Goal: Information Seeking & Learning: Learn about a topic

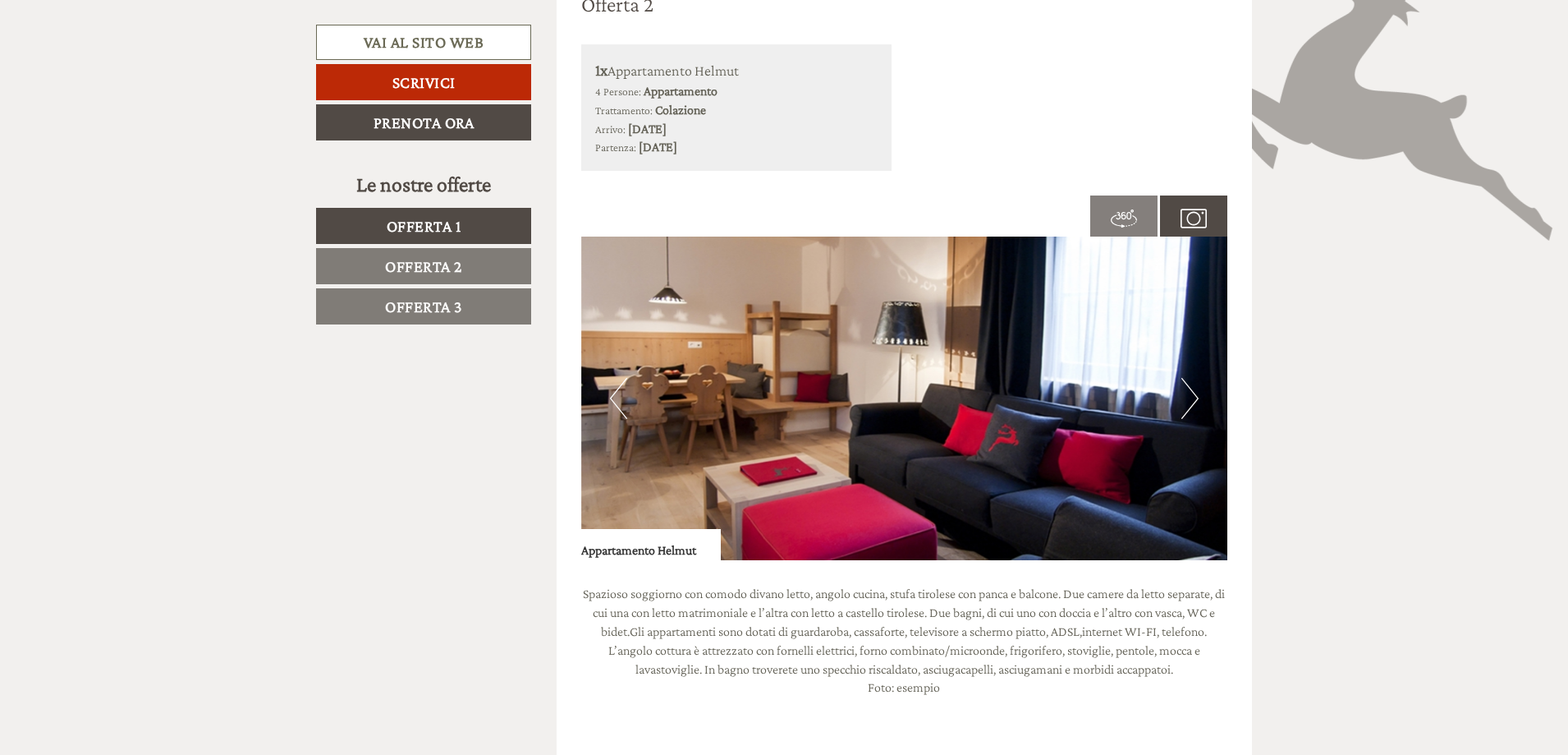
scroll to position [2217, 0]
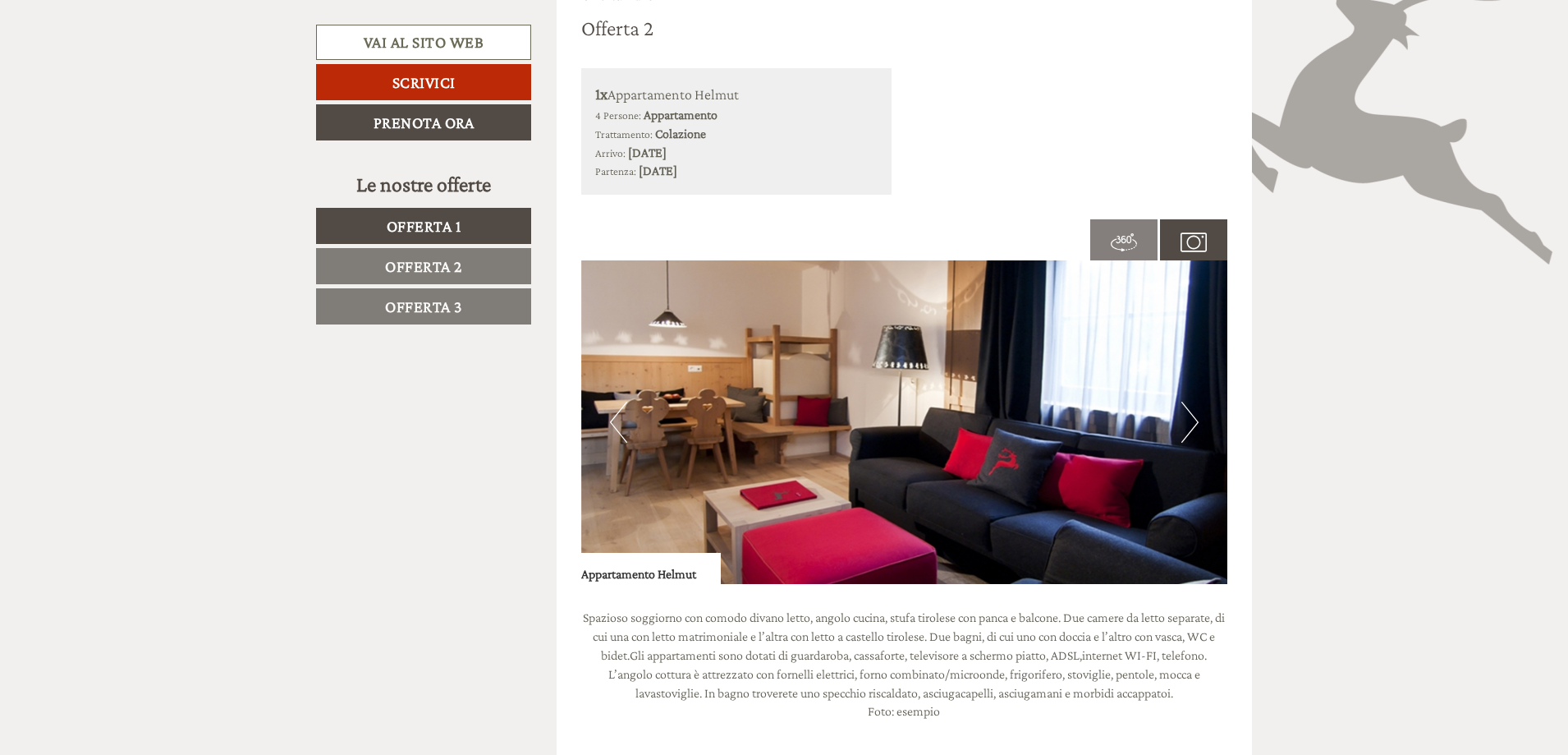
click at [1124, 247] on img at bounding box center [1124, 242] width 27 height 27
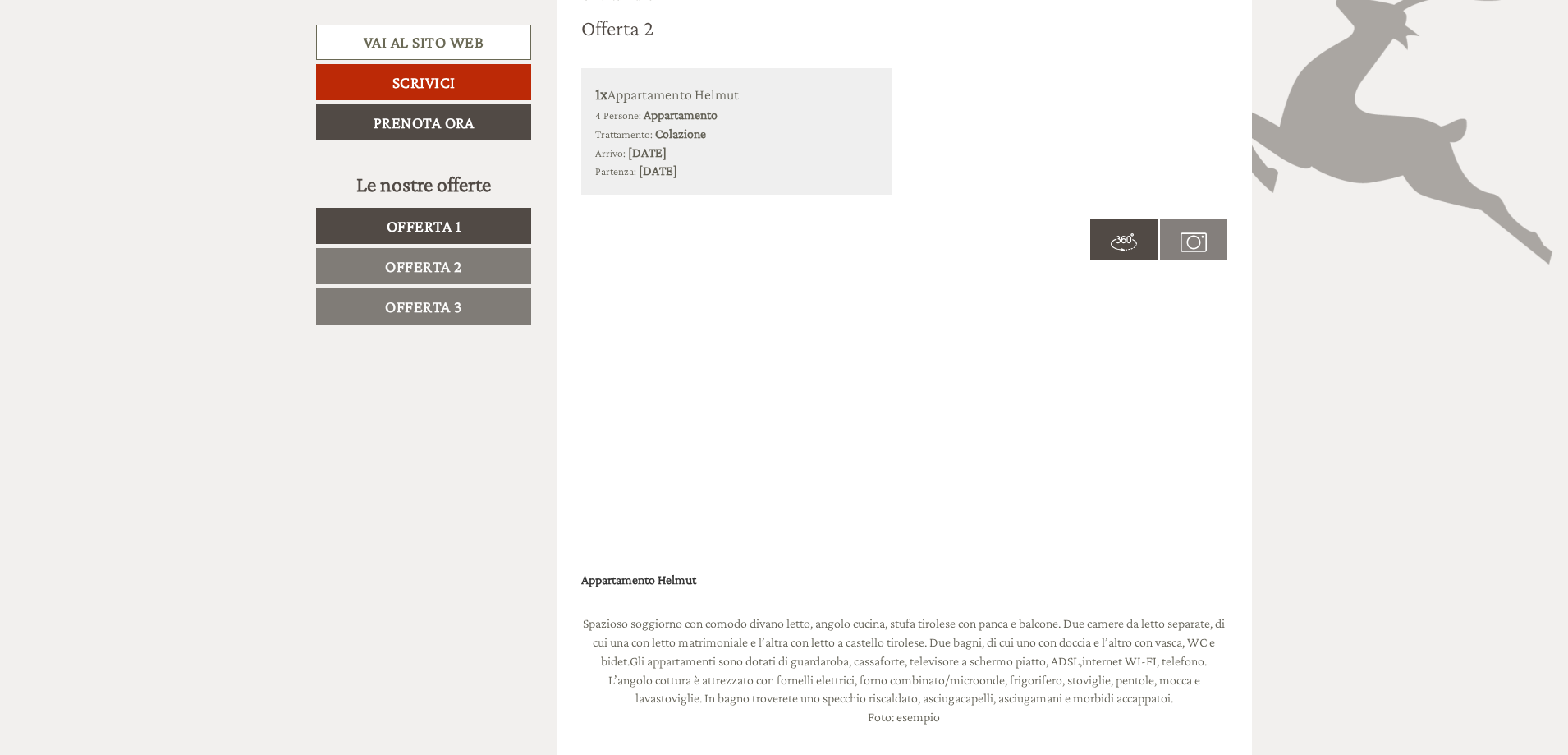
click at [1178, 245] on span at bounding box center [1193, 239] width 67 height 59
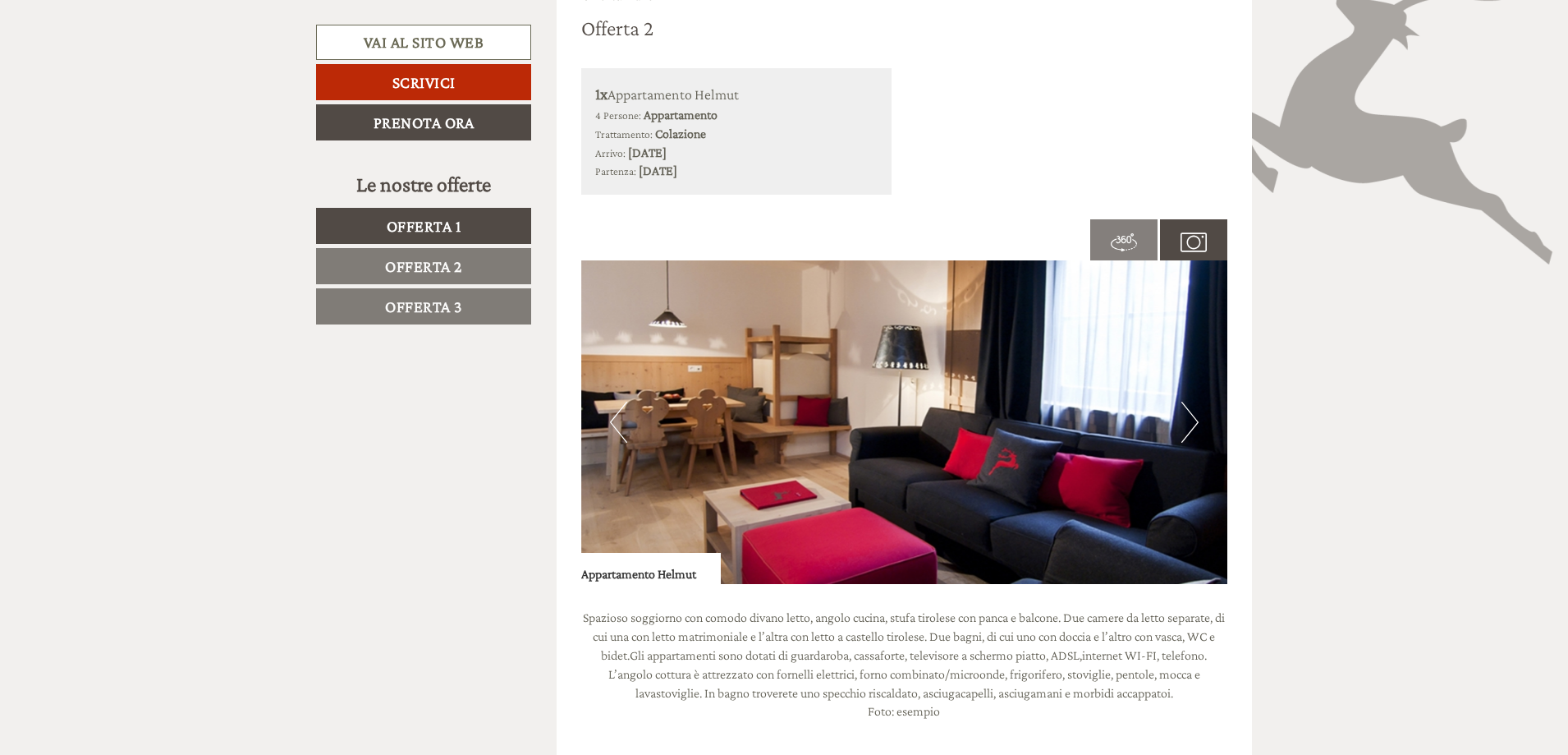
click at [1191, 416] on button "Next" at bounding box center [1190, 422] width 17 height 41
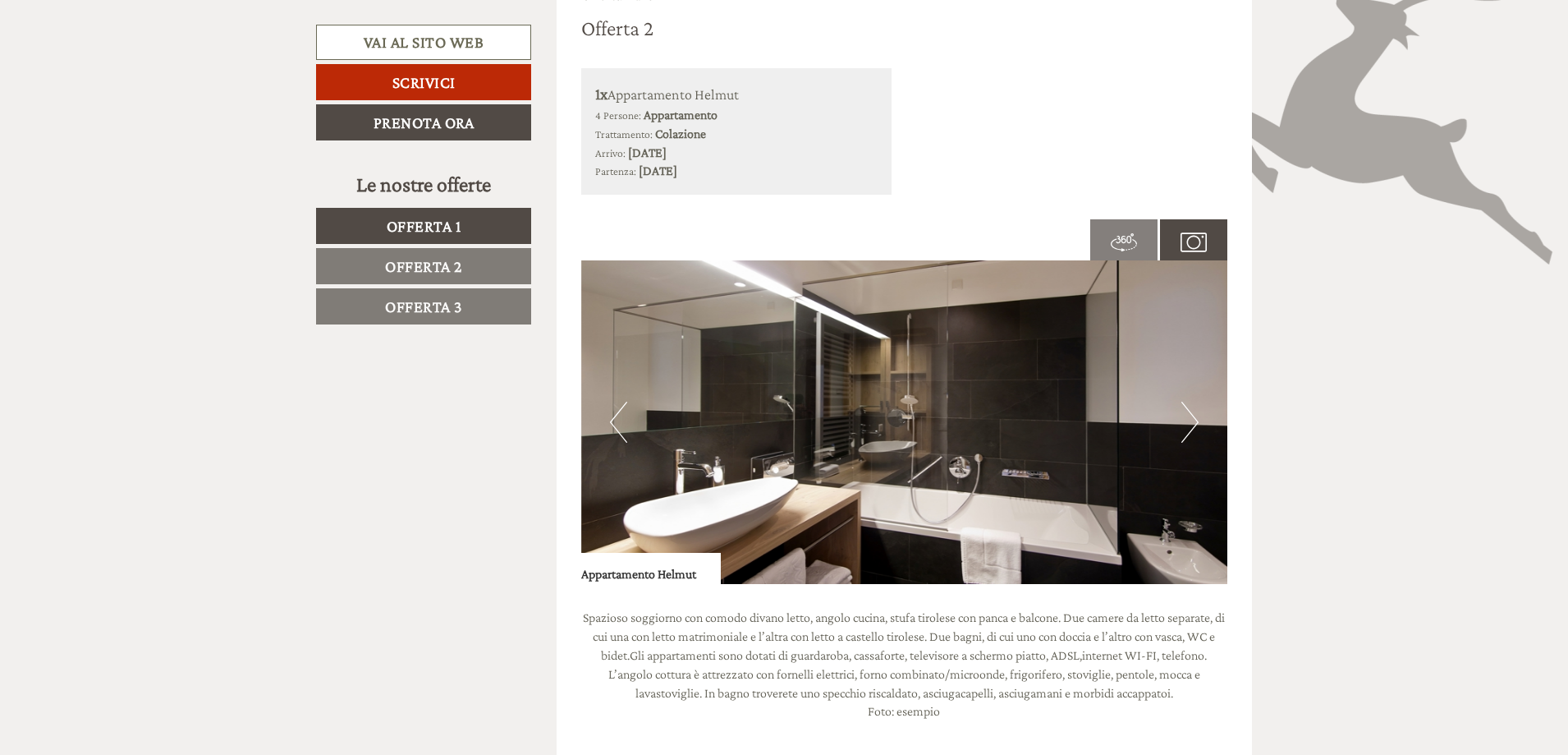
click at [1191, 416] on button "Next" at bounding box center [1190, 422] width 17 height 41
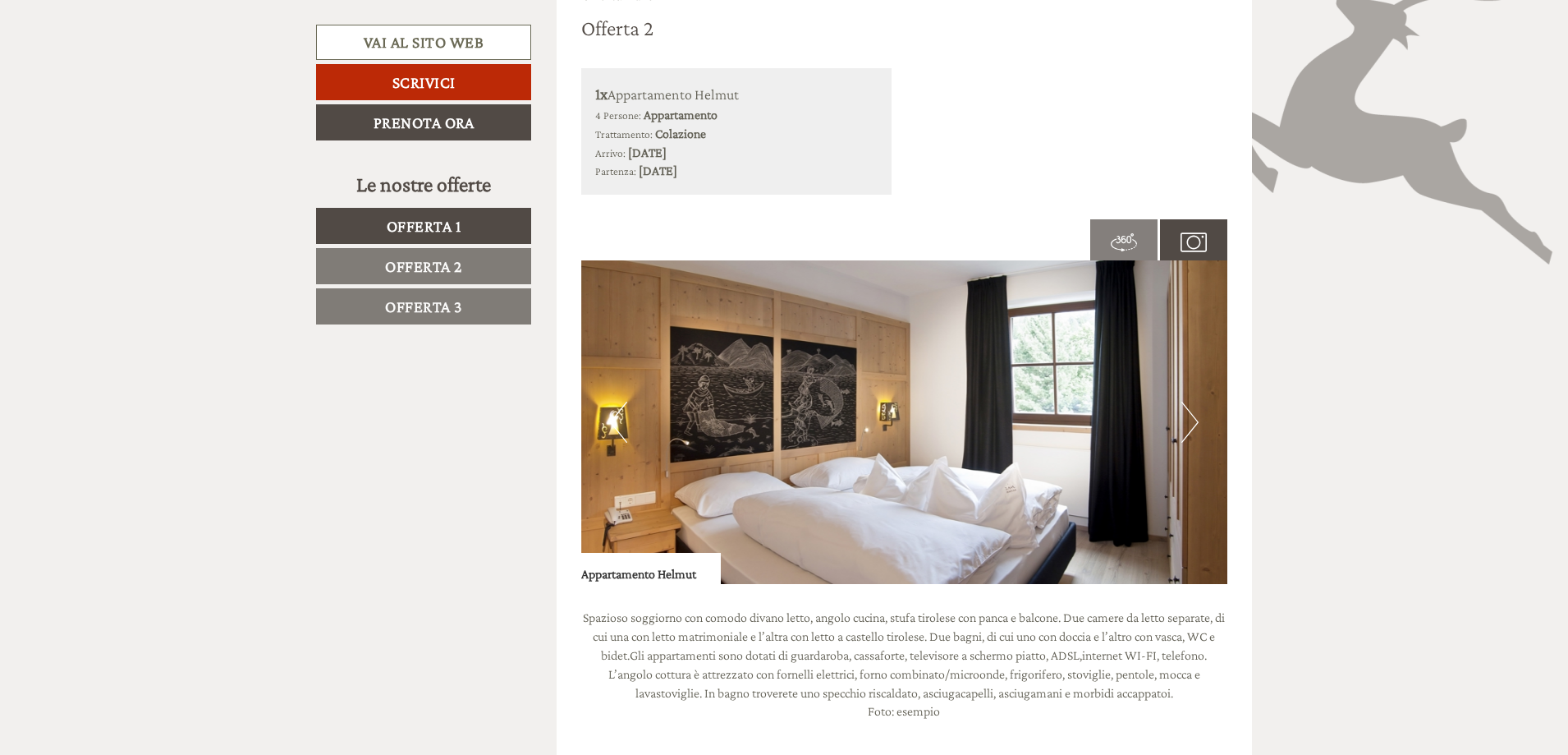
click at [1191, 416] on button "Next" at bounding box center [1190, 422] width 17 height 41
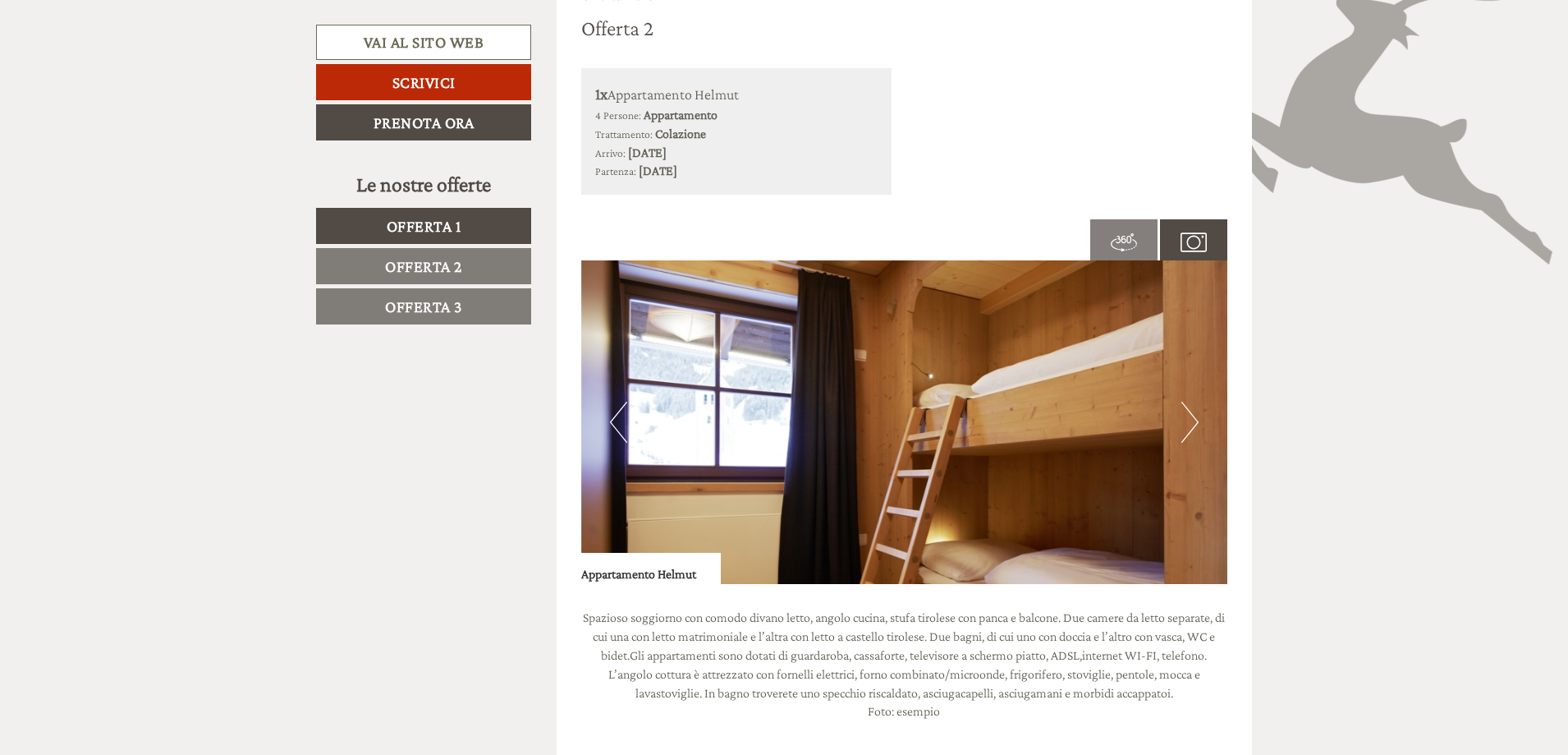
click at [1191, 416] on button "Next" at bounding box center [1190, 422] width 17 height 41
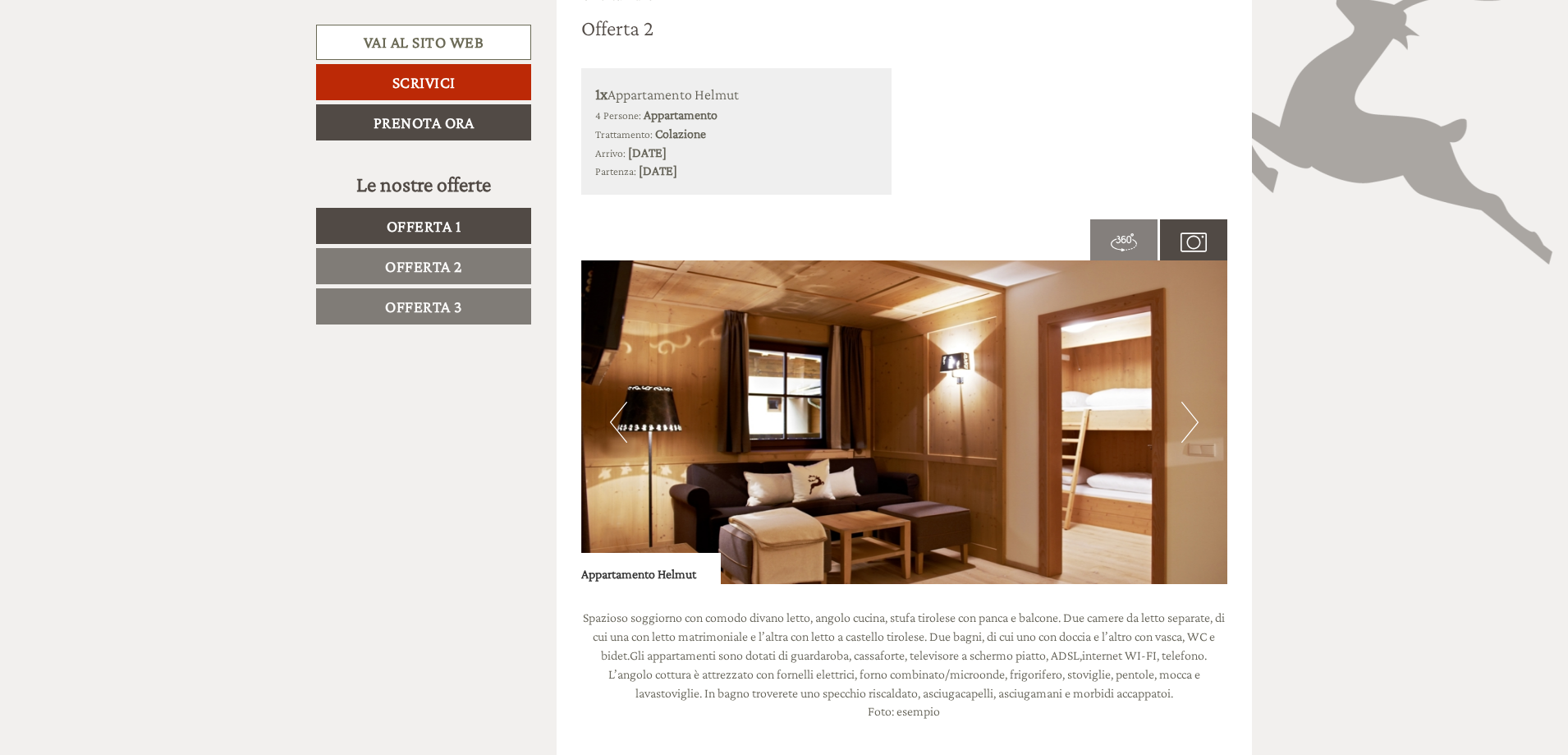
click at [1191, 416] on button "Next" at bounding box center [1190, 422] width 17 height 41
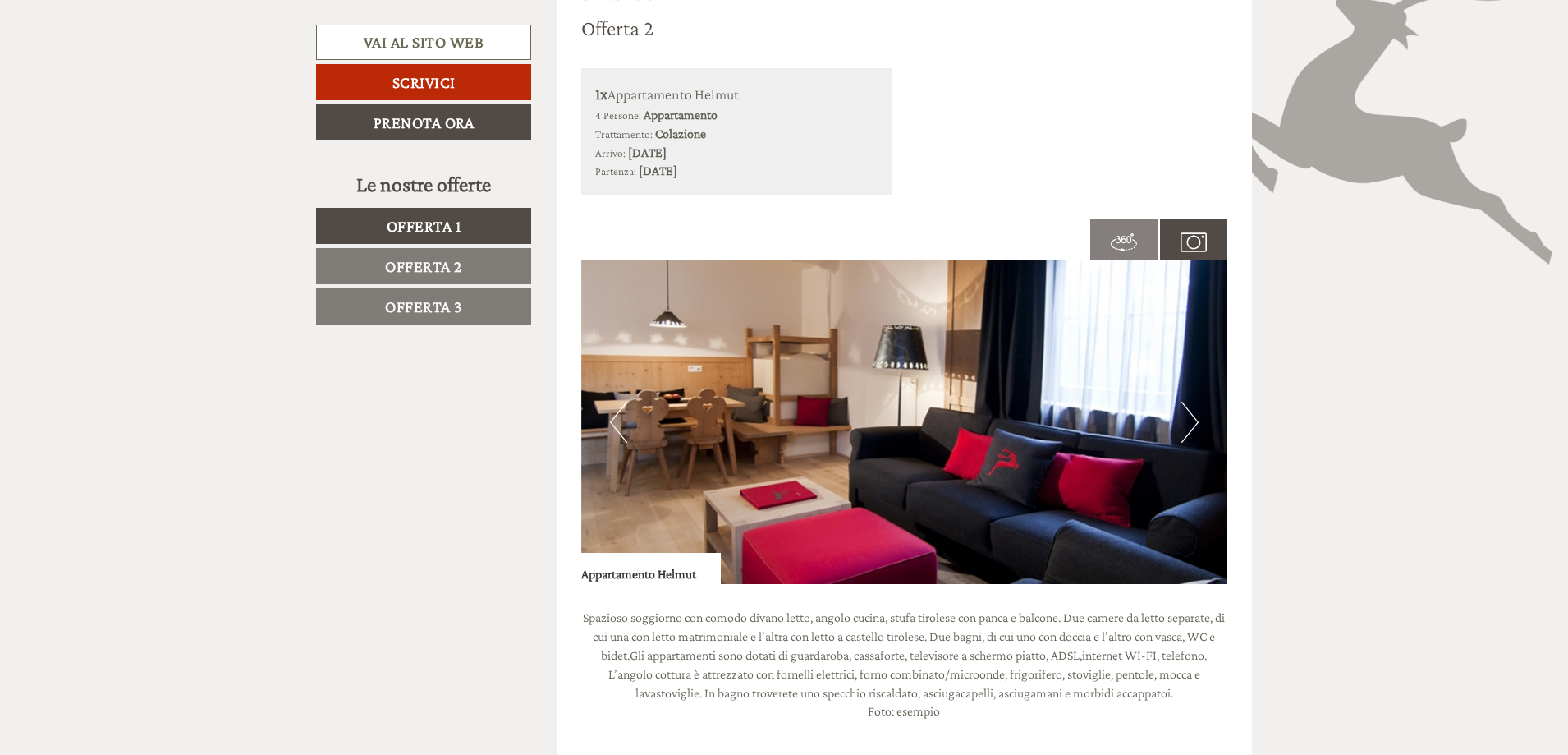
click at [1191, 416] on button "Next" at bounding box center [1190, 422] width 17 height 41
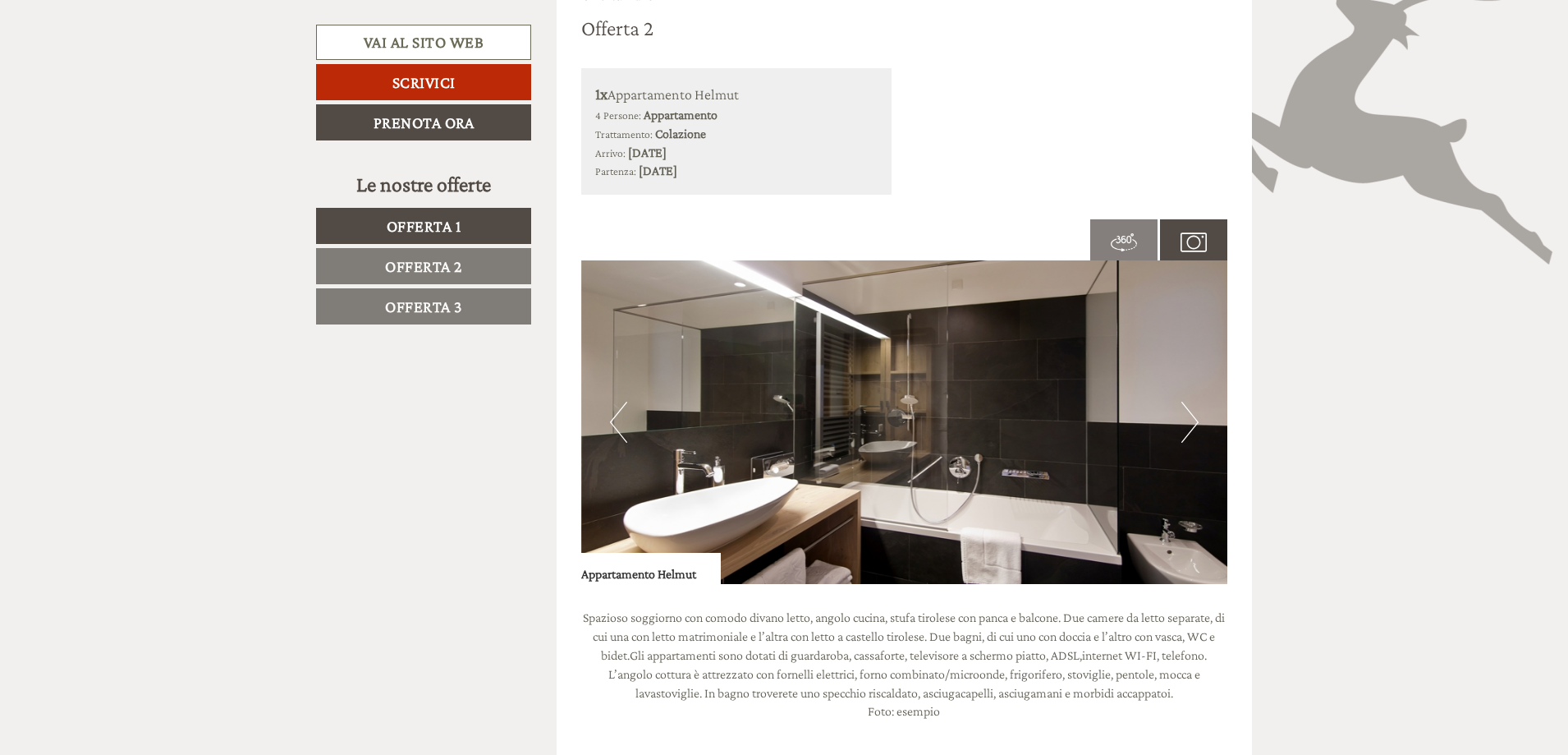
click at [1191, 416] on button "Next" at bounding box center [1190, 422] width 17 height 41
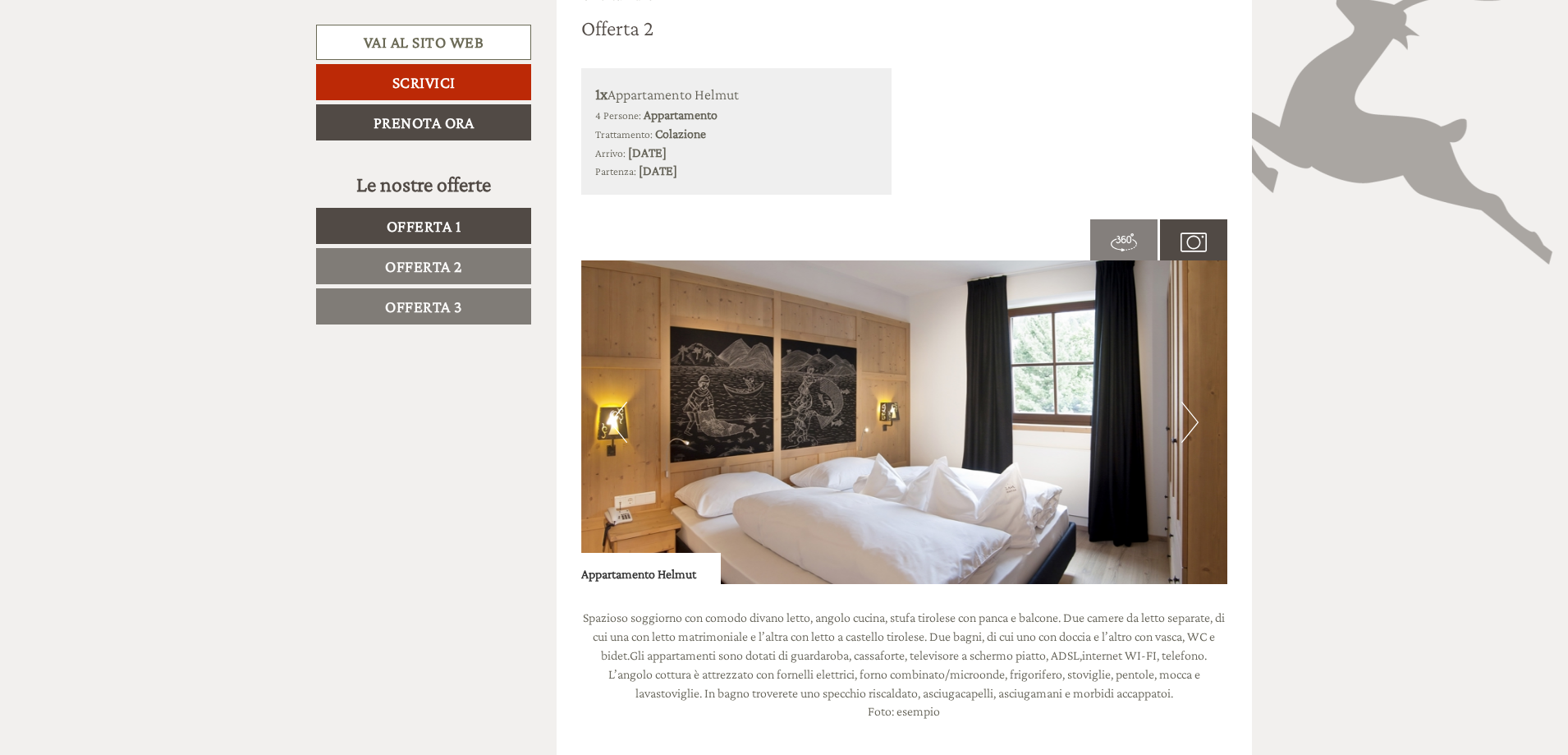
click at [1191, 416] on button "Next" at bounding box center [1190, 422] width 17 height 41
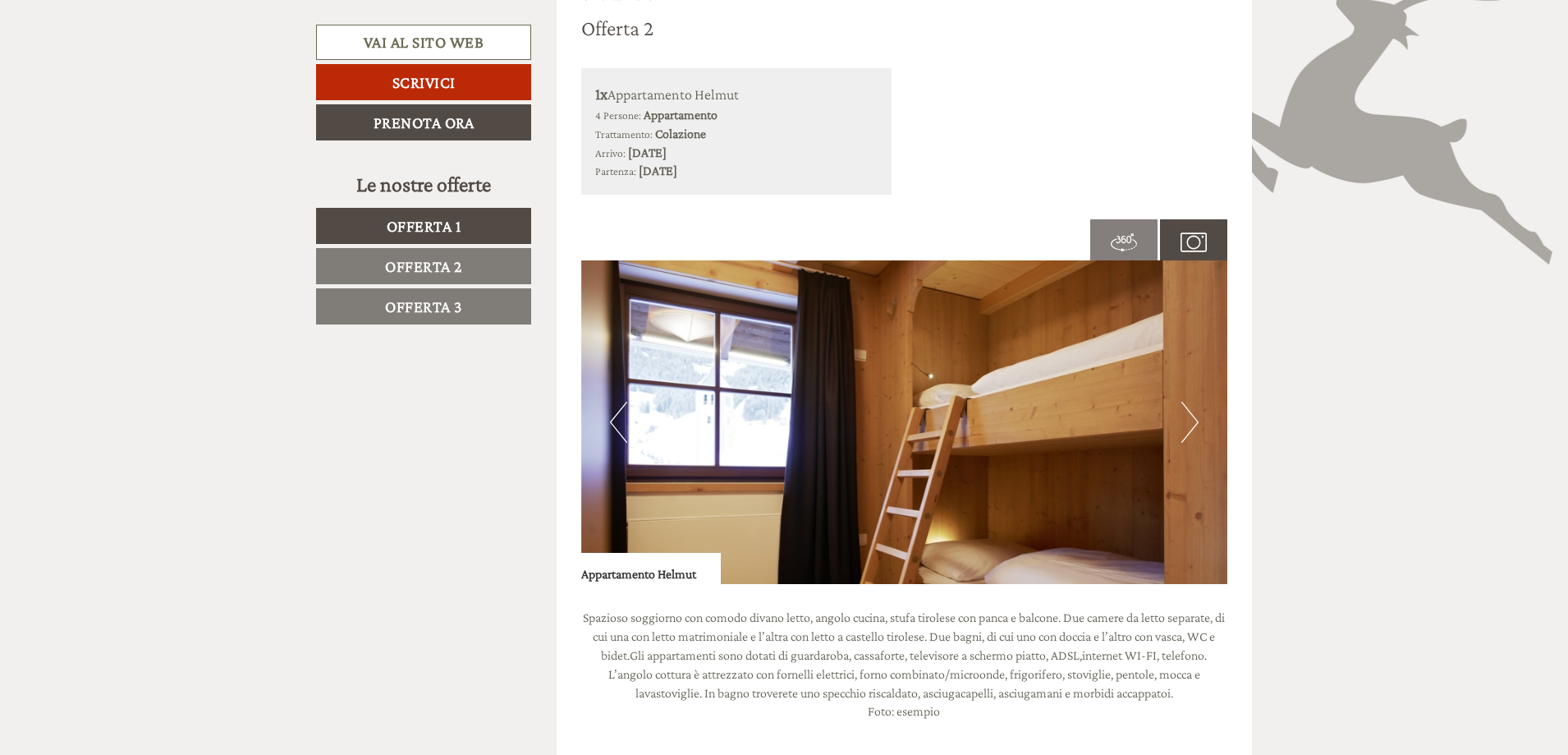
click at [406, 305] on span "Offerta 3" at bounding box center [423, 307] width 77 height 18
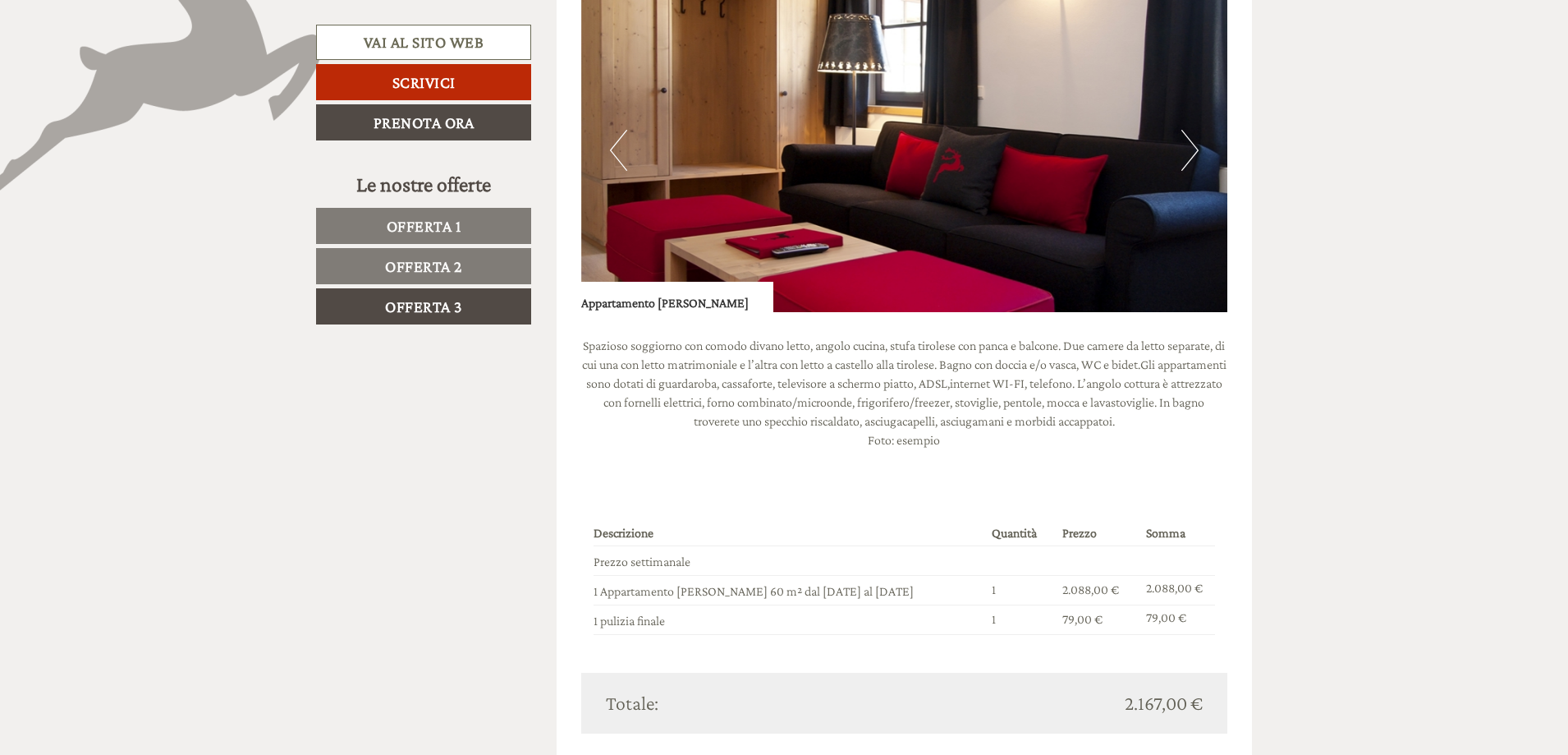
scroll to position [1125, 0]
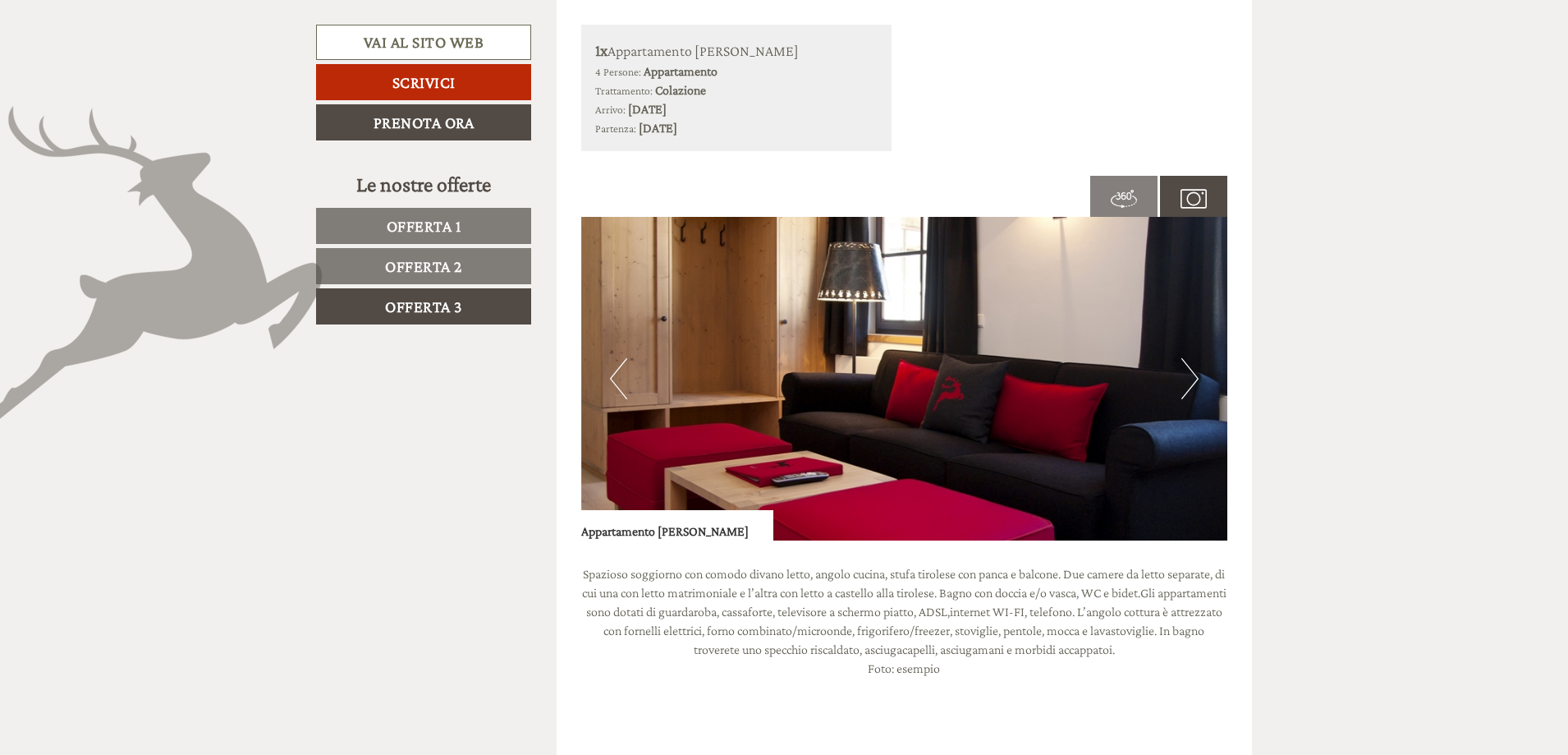
click at [1189, 378] on button "Next" at bounding box center [1190, 378] width 17 height 41
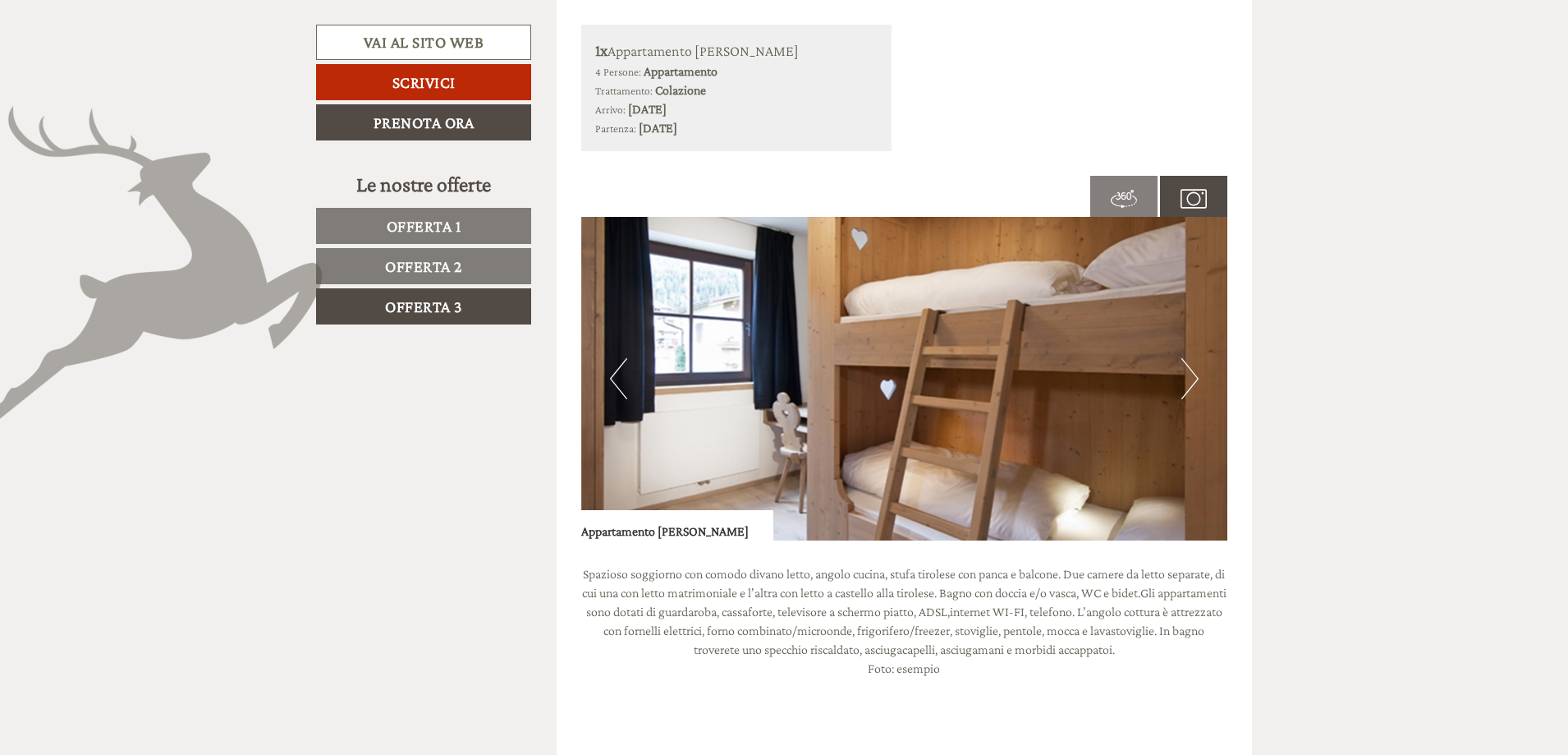
click at [1189, 378] on button "Next" at bounding box center [1190, 378] width 17 height 41
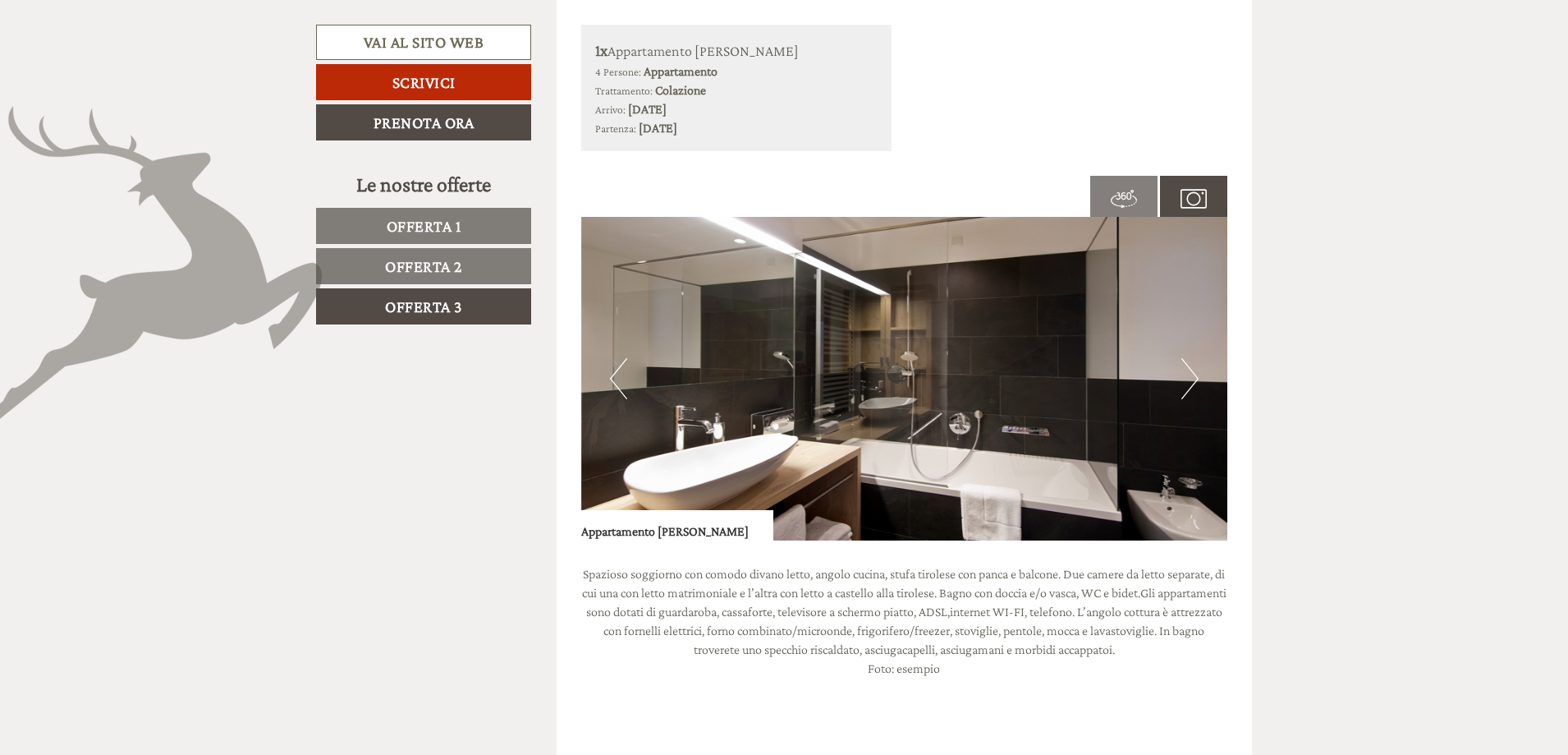
click at [1189, 378] on button "Next" at bounding box center [1190, 378] width 17 height 41
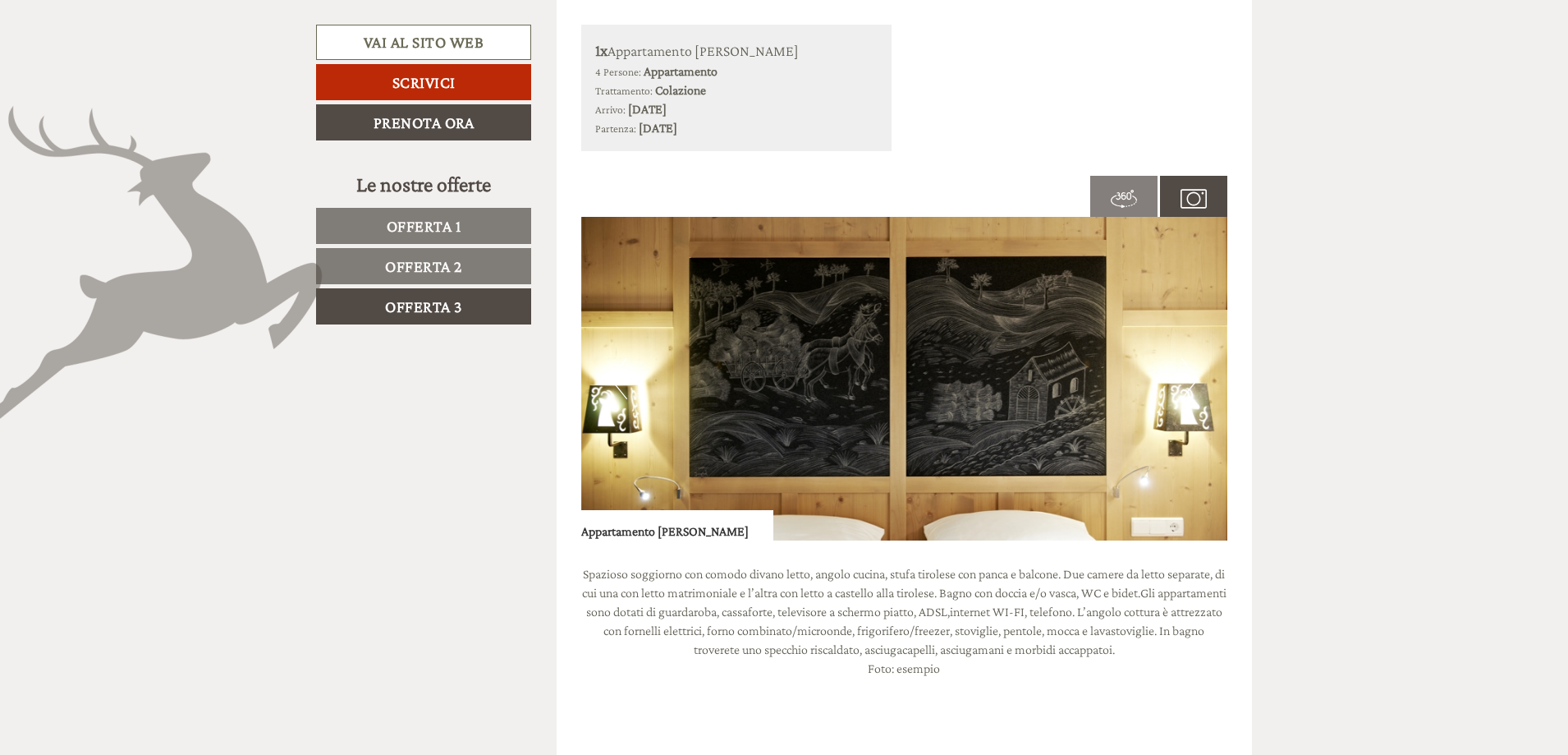
click at [1189, 378] on button "Next" at bounding box center [1190, 378] width 17 height 41
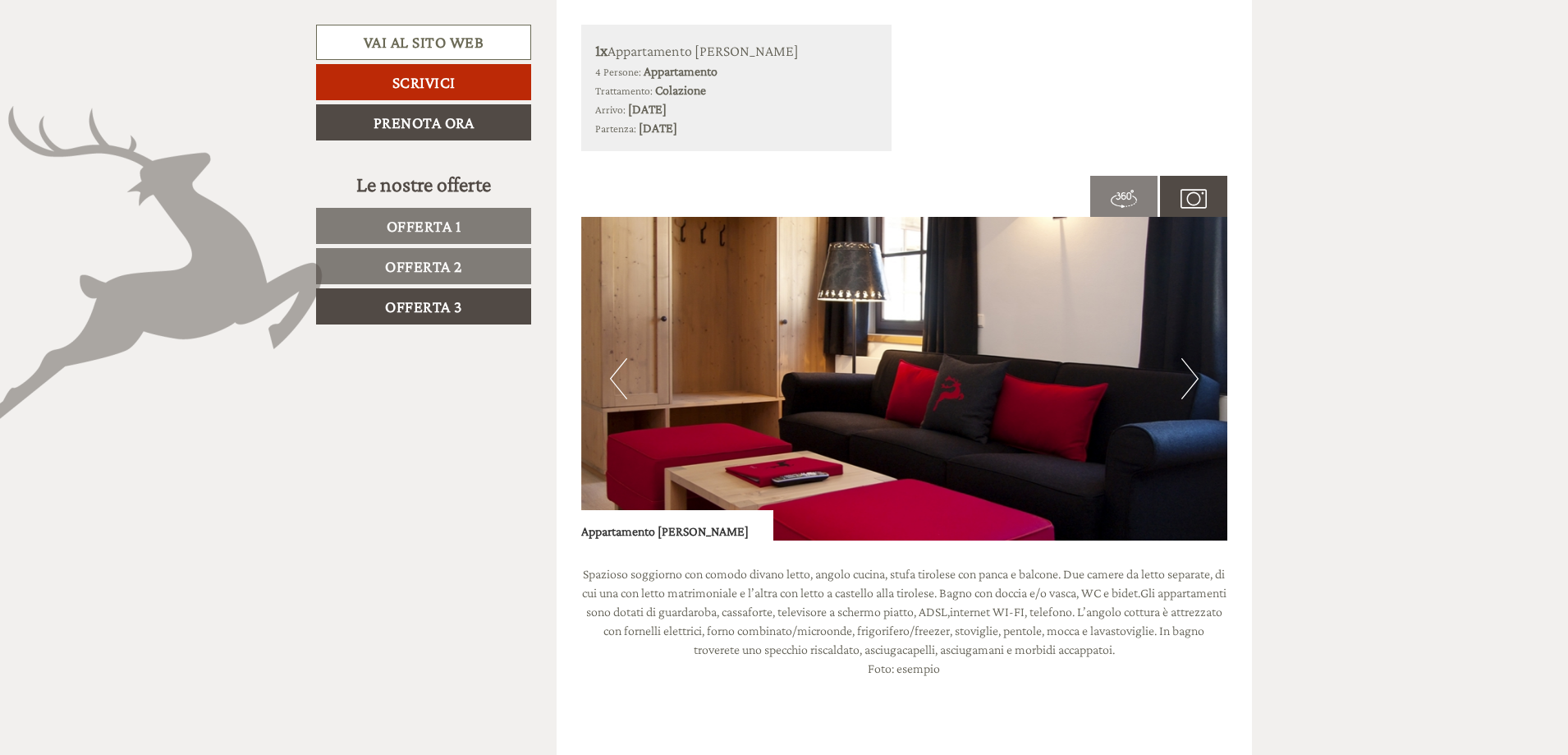
click at [1189, 378] on button "Next" at bounding box center [1190, 378] width 17 height 41
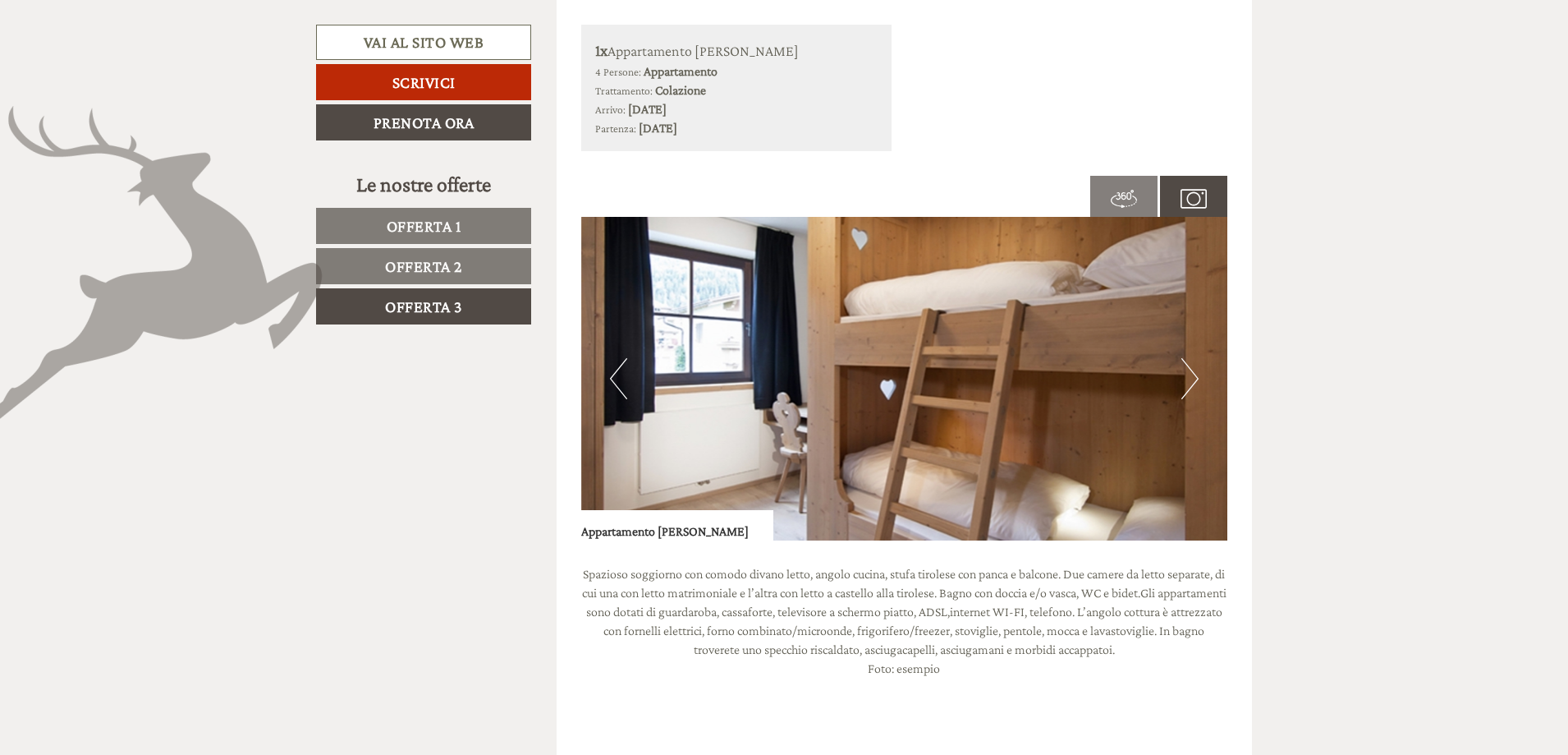
click at [1189, 378] on button "Next" at bounding box center [1190, 378] width 17 height 41
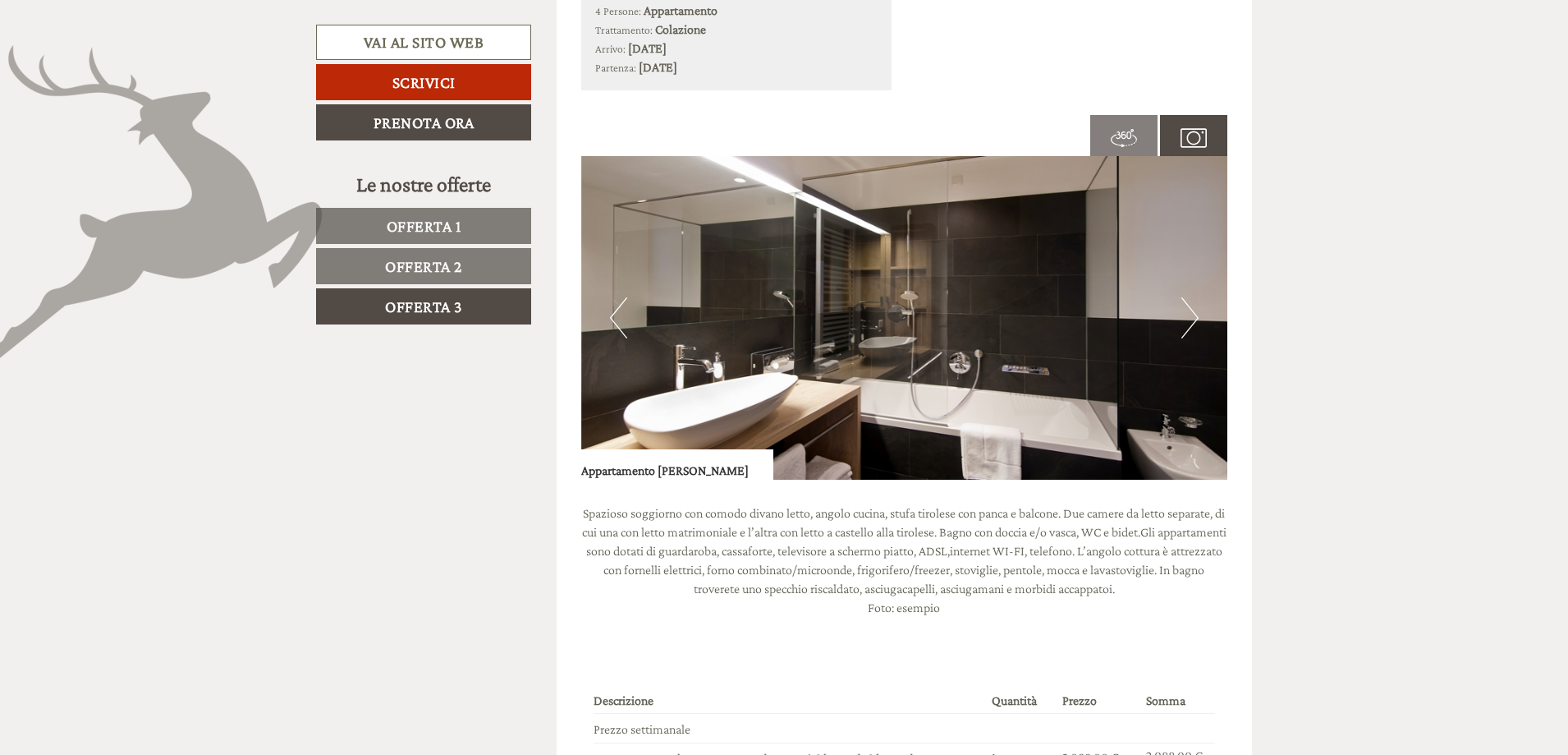
scroll to position [1289, 0]
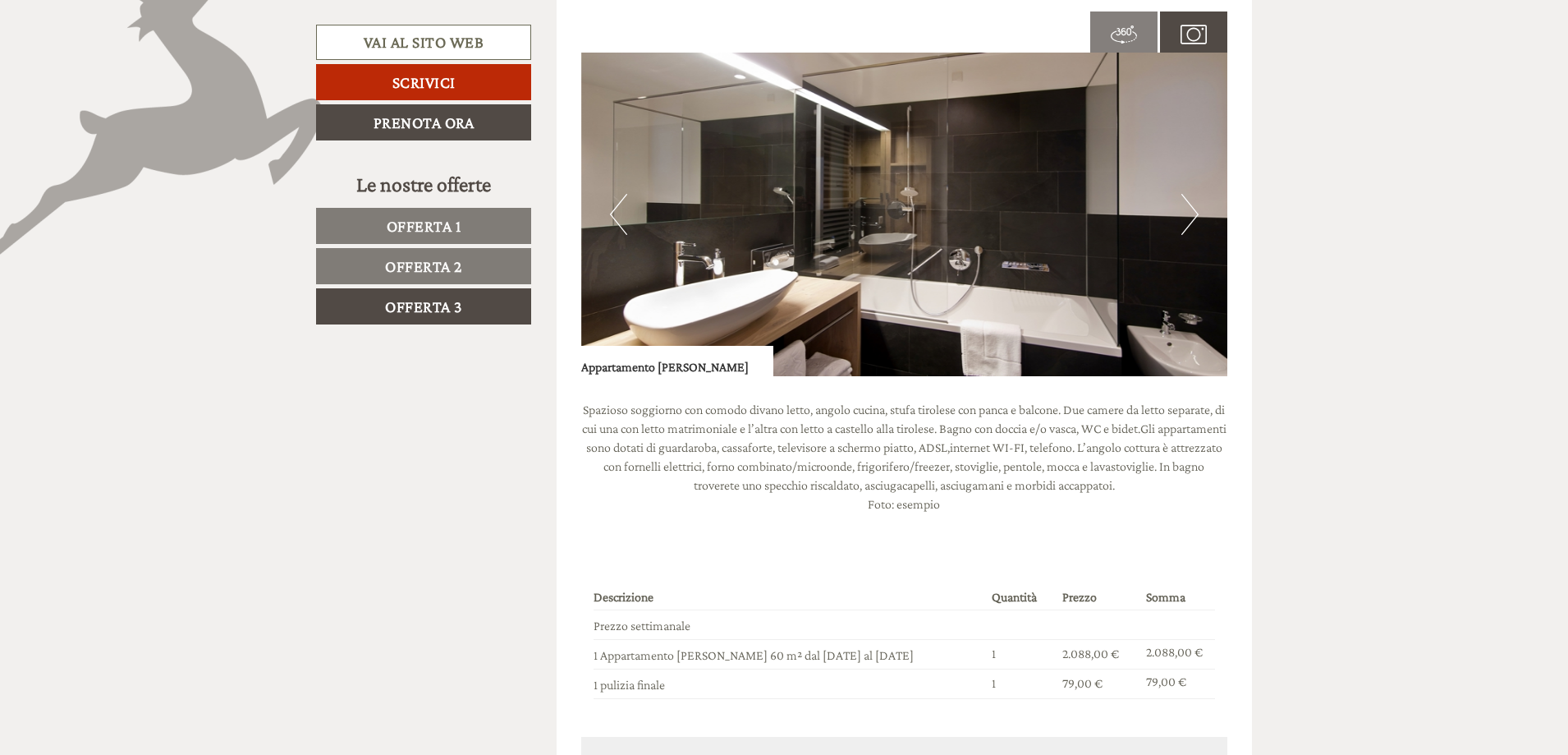
click at [1134, 35] on img at bounding box center [1124, 34] width 27 height 27
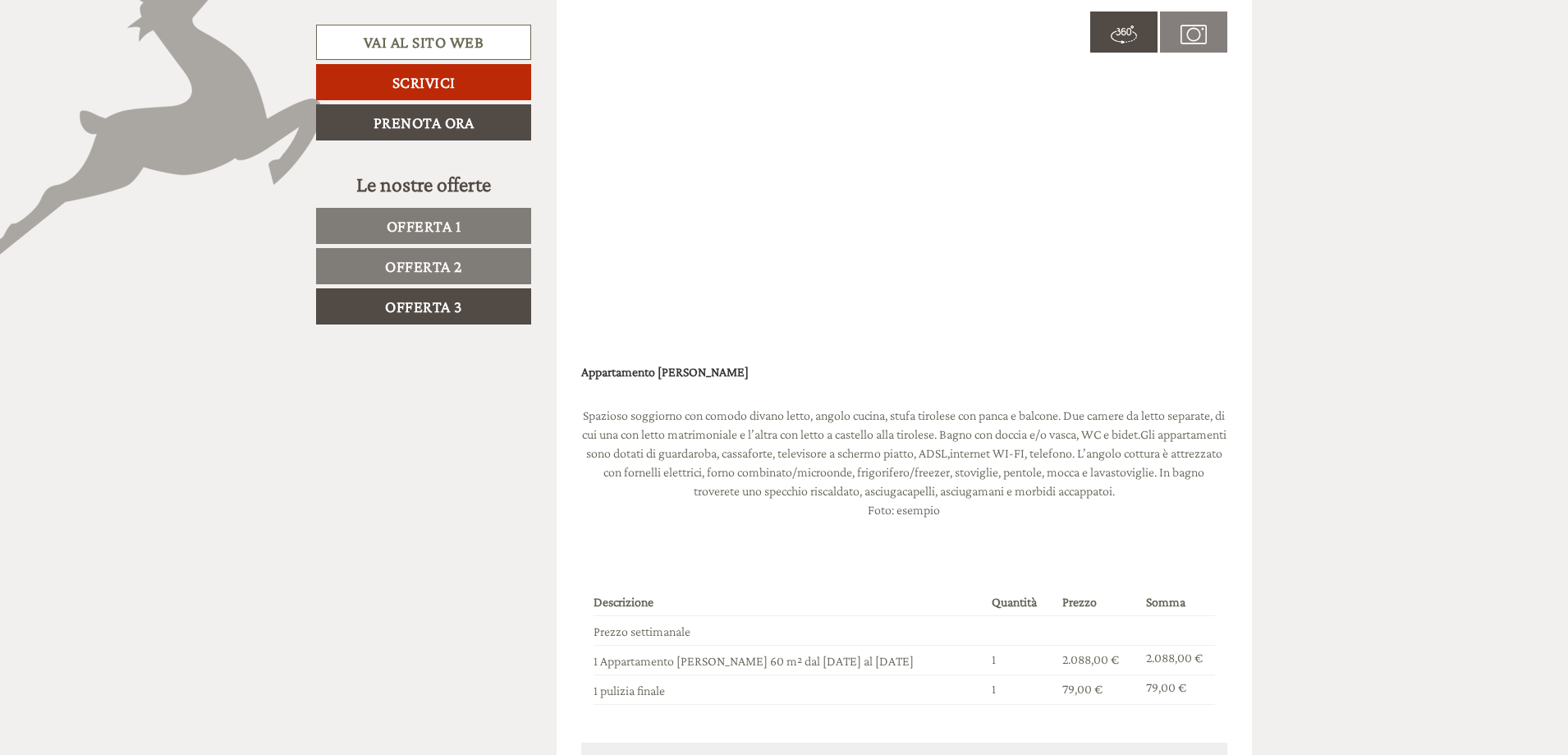
click at [425, 219] on span "Offerta 1" at bounding box center [423, 226] width 75 height 18
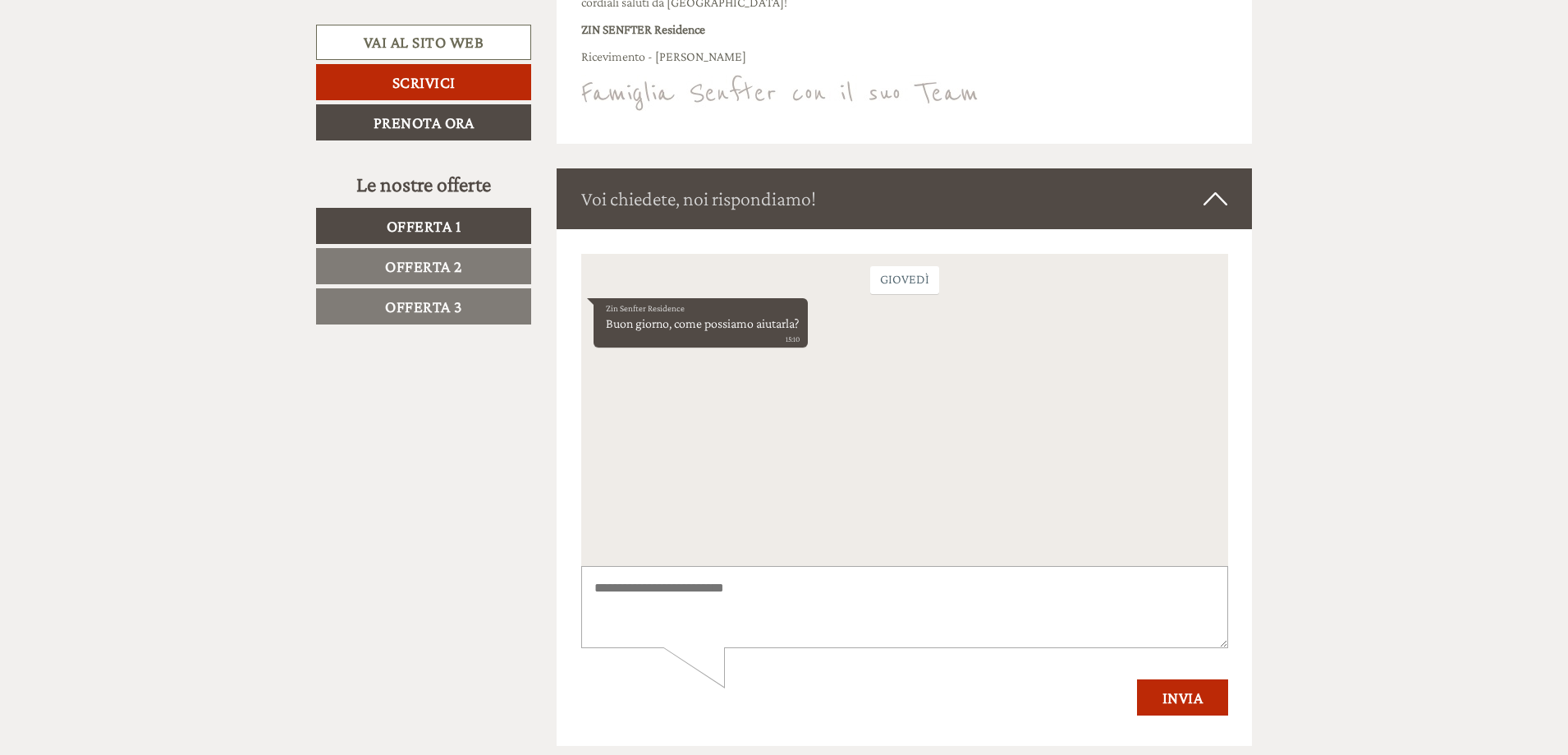
scroll to position [3260, 0]
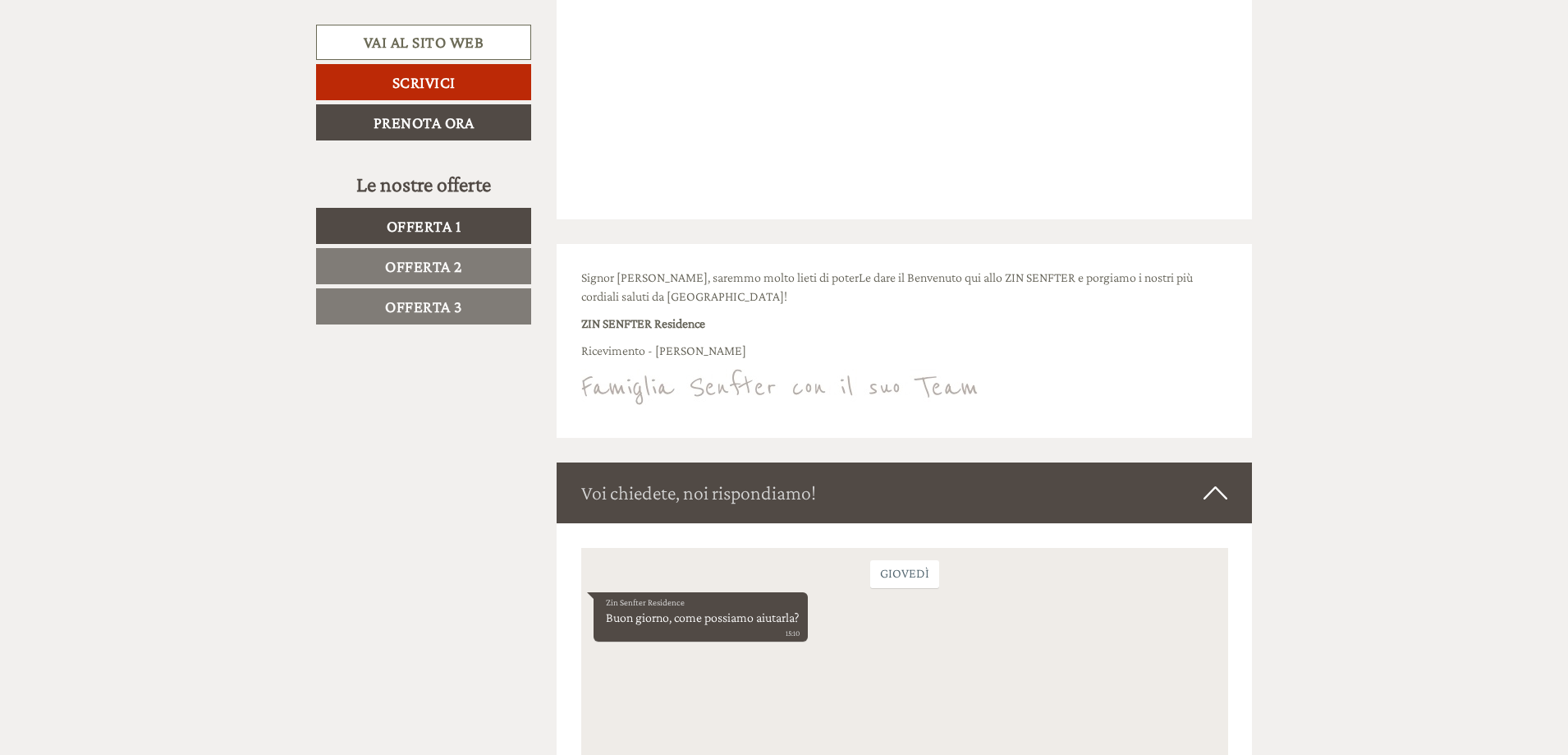
click at [436, 261] on span "Offerta 2" at bounding box center [423, 266] width 77 height 18
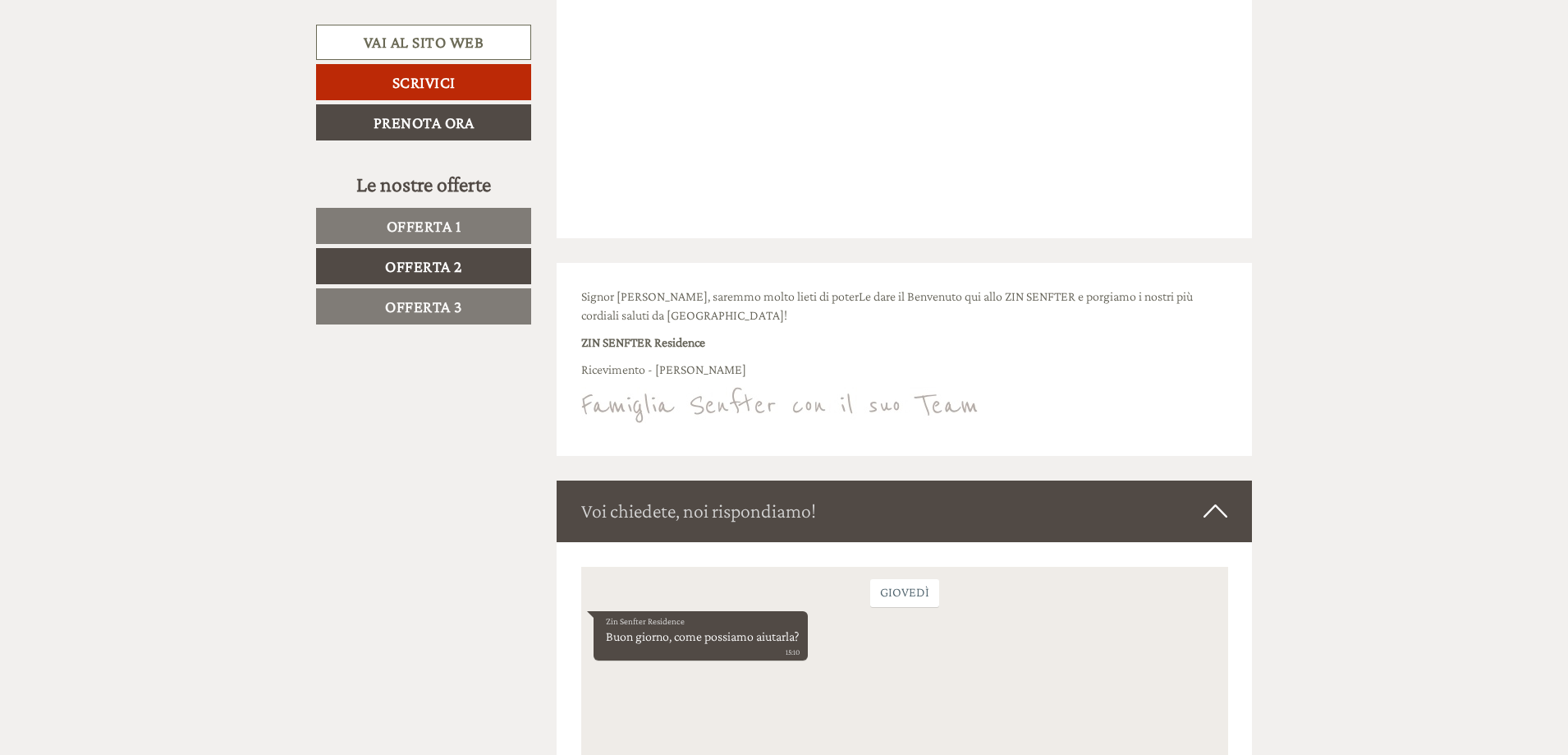
scroll to position [1043, 0]
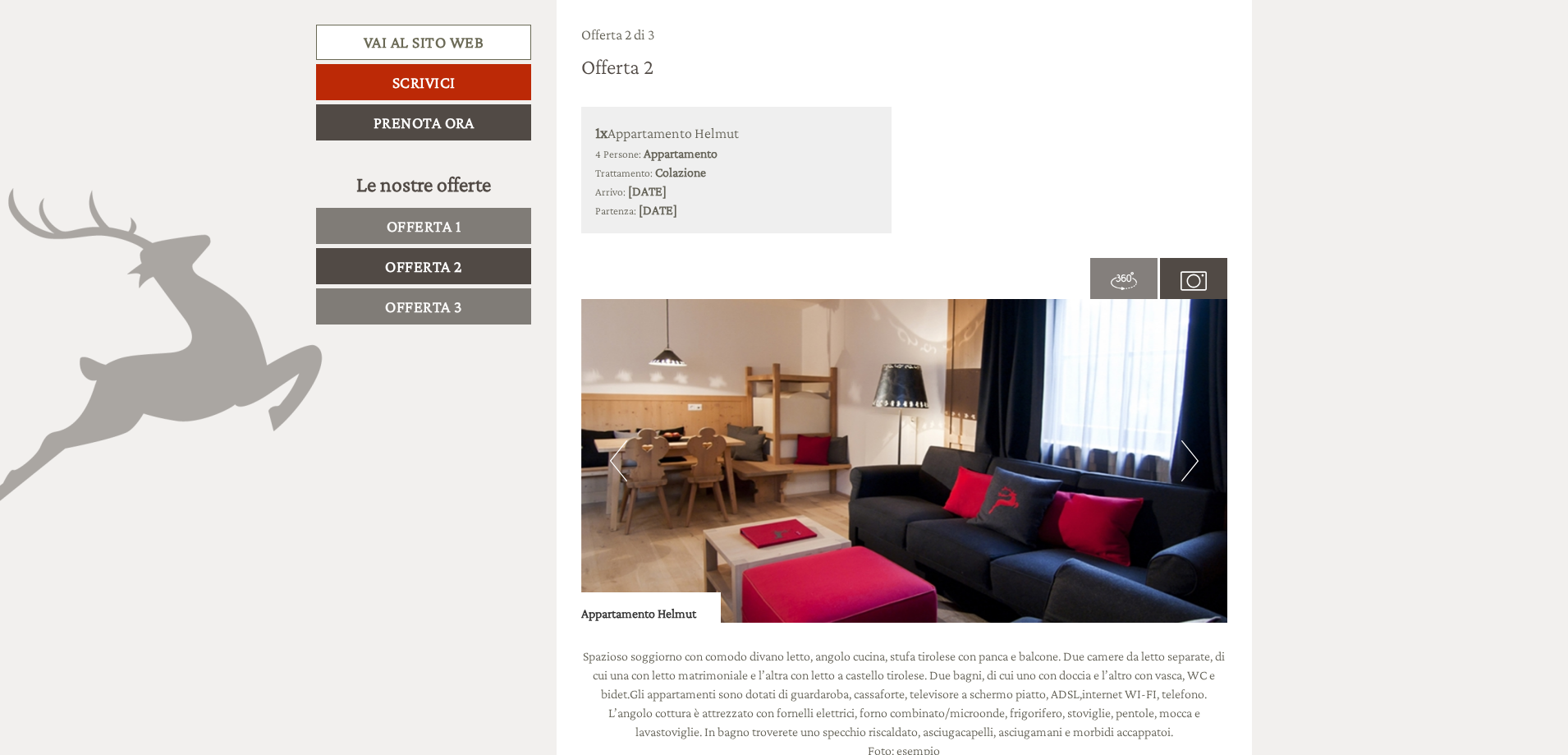
click at [1198, 274] on img at bounding box center [1193, 281] width 27 height 27
click at [1124, 279] on img at bounding box center [1124, 281] width 27 height 27
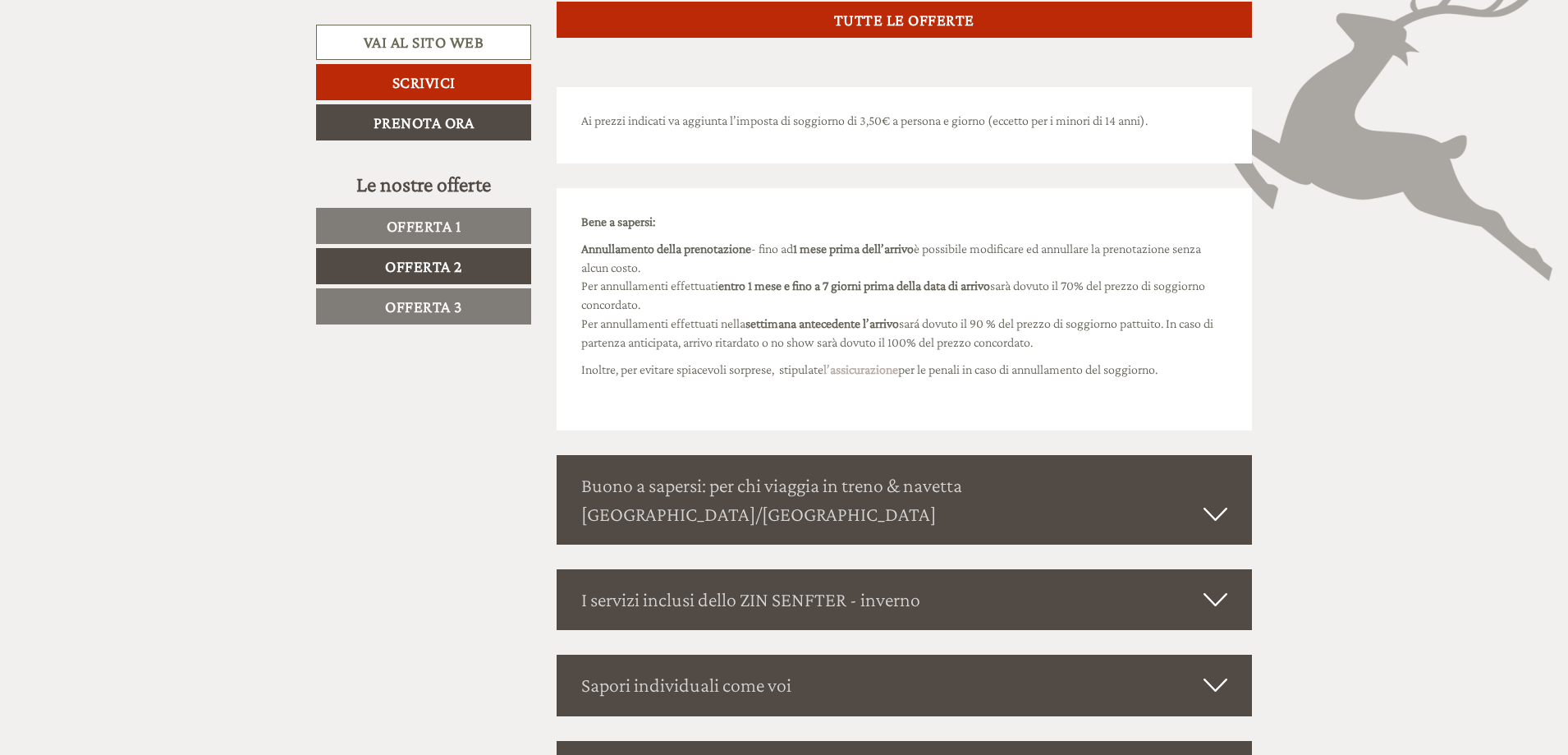
scroll to position [2275, 0]
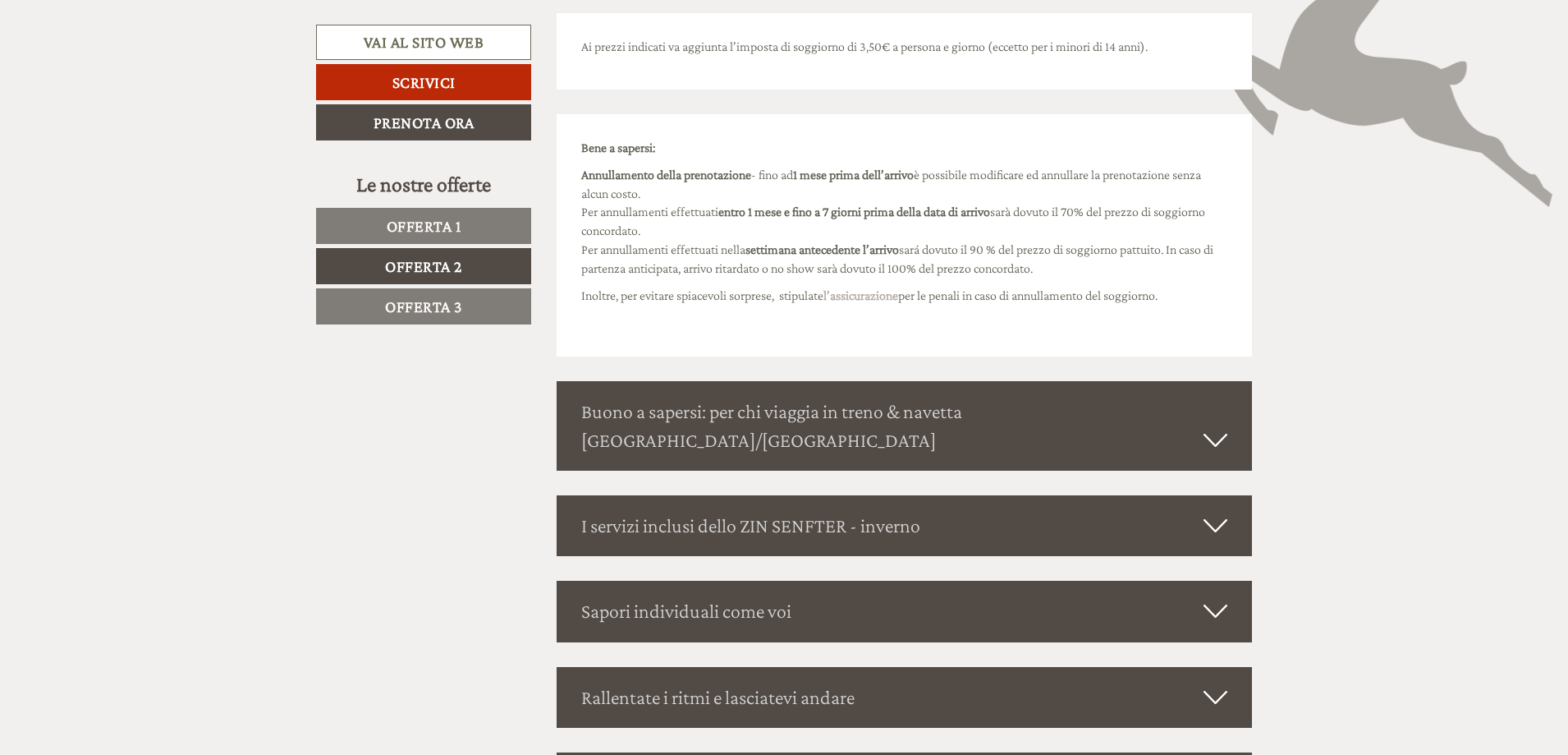
click at [1215, 512] on icon at bounding box center [1216, 526] width 24 height 28
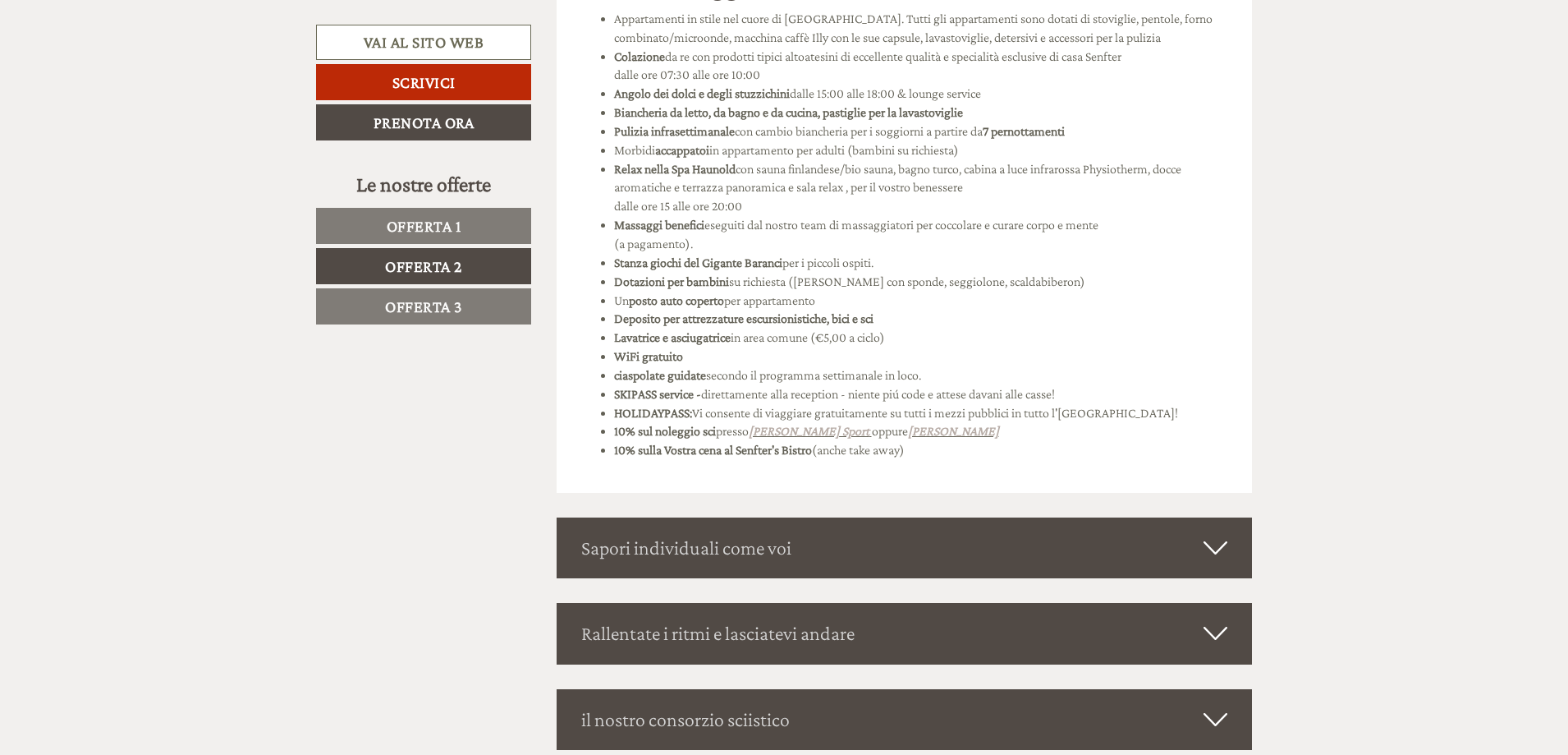
scroll to position [2933, 0]
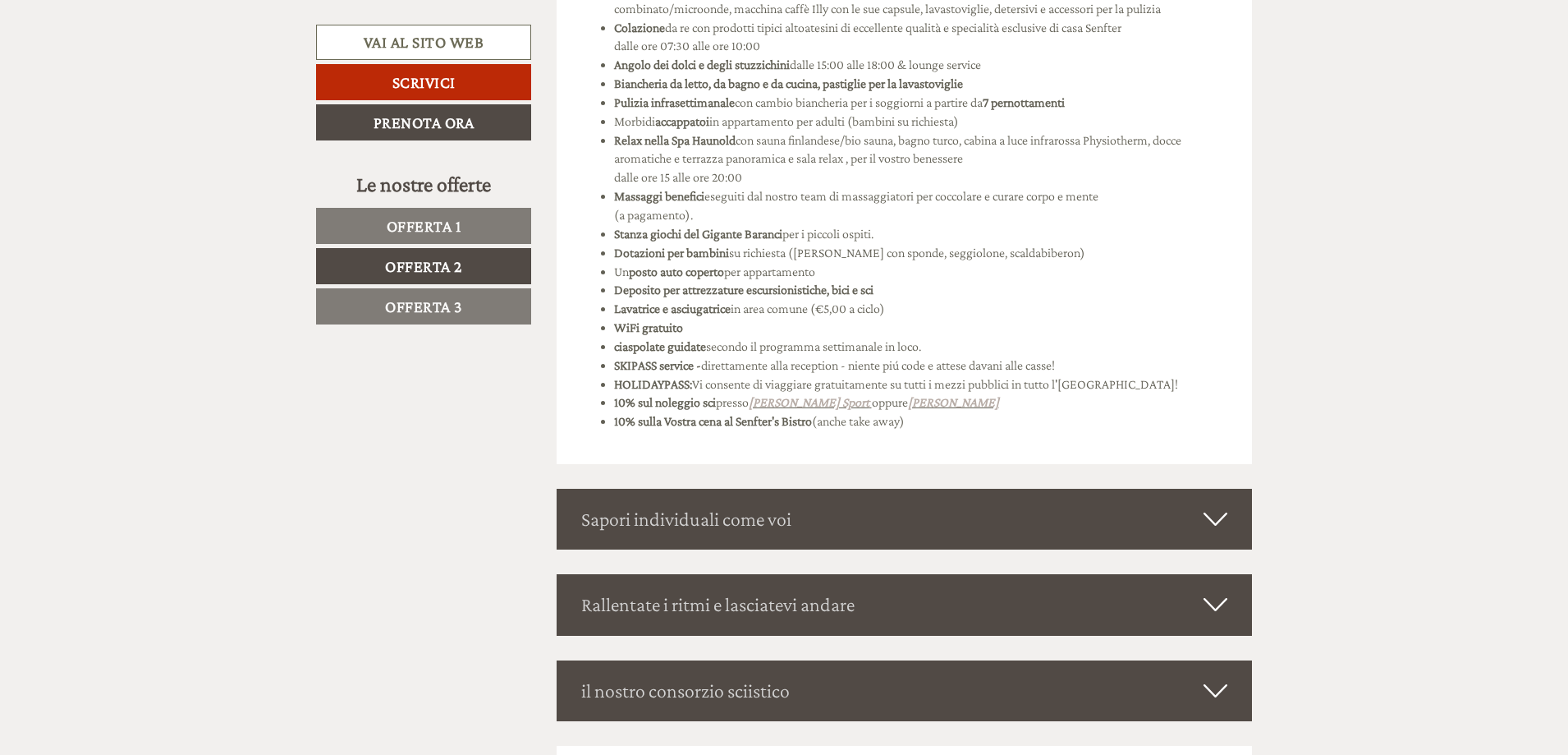
click at [1216, 505] on icon at bounding box center [1216, 519] width 24 height 28
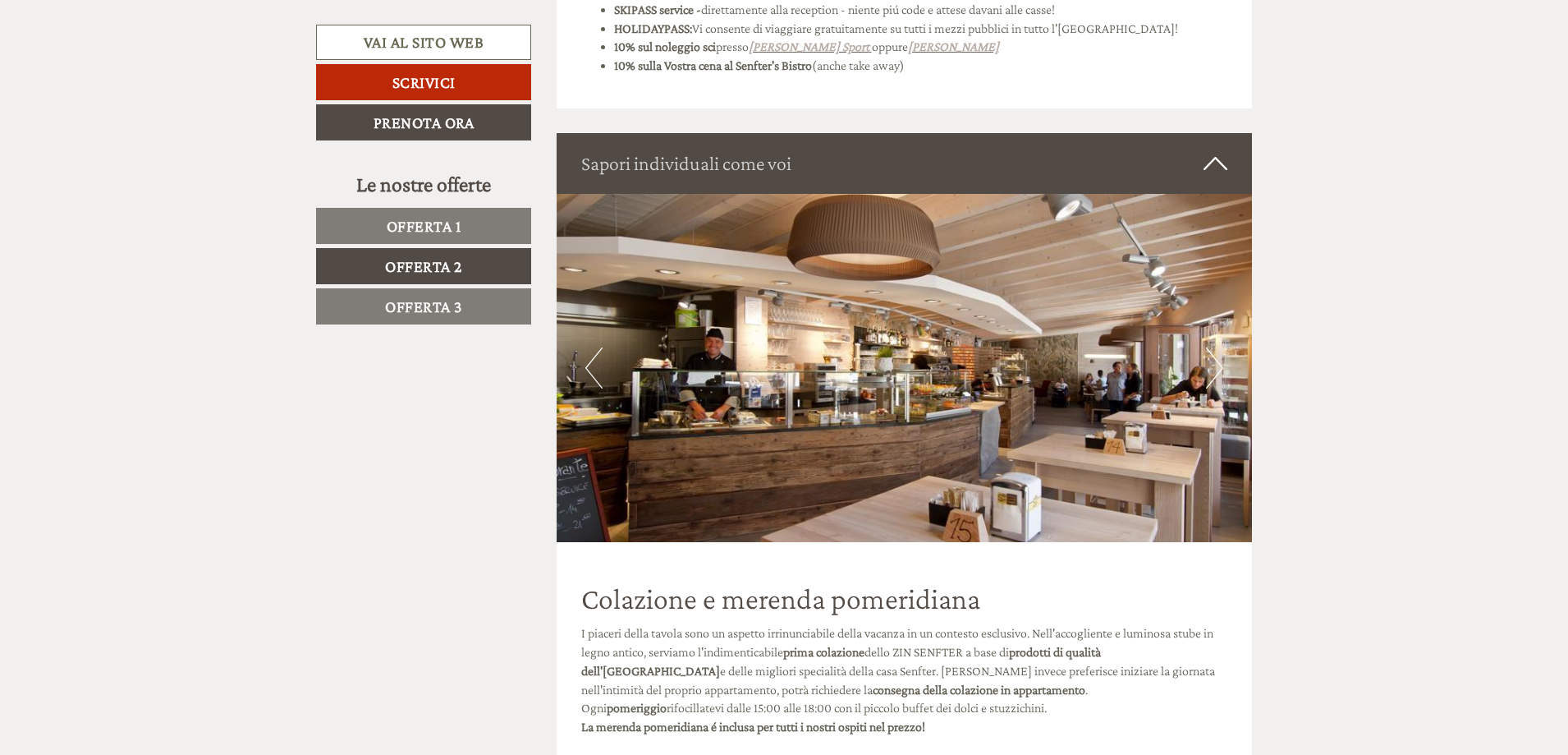
scroll to position [3425, 0]
